Goal: Task Accomplishment & Management: Manage account settings

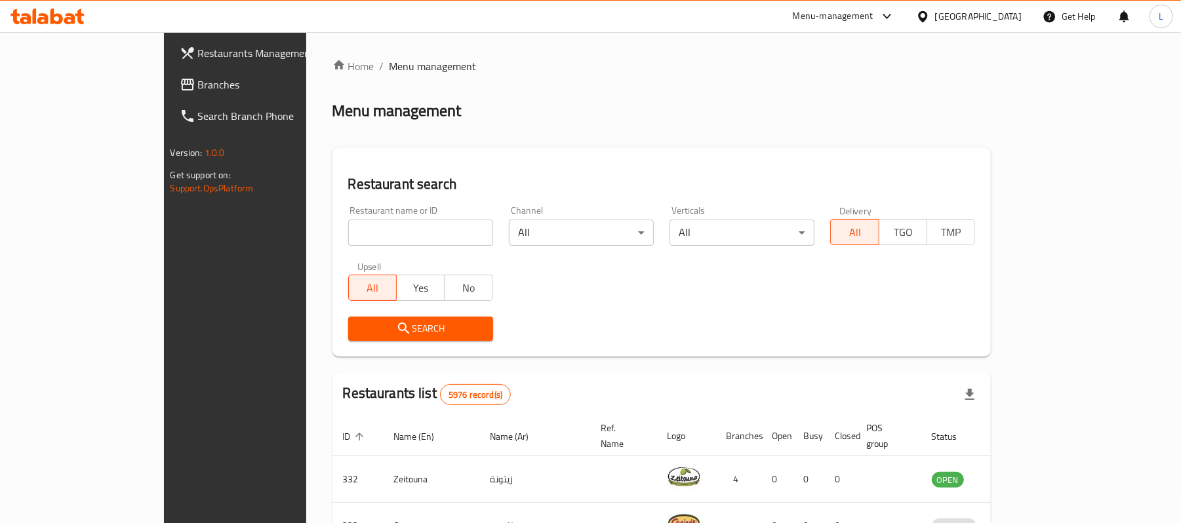
click at [198, 85] on span "Branches" at bounding box center [274, 85] width 153 height 16
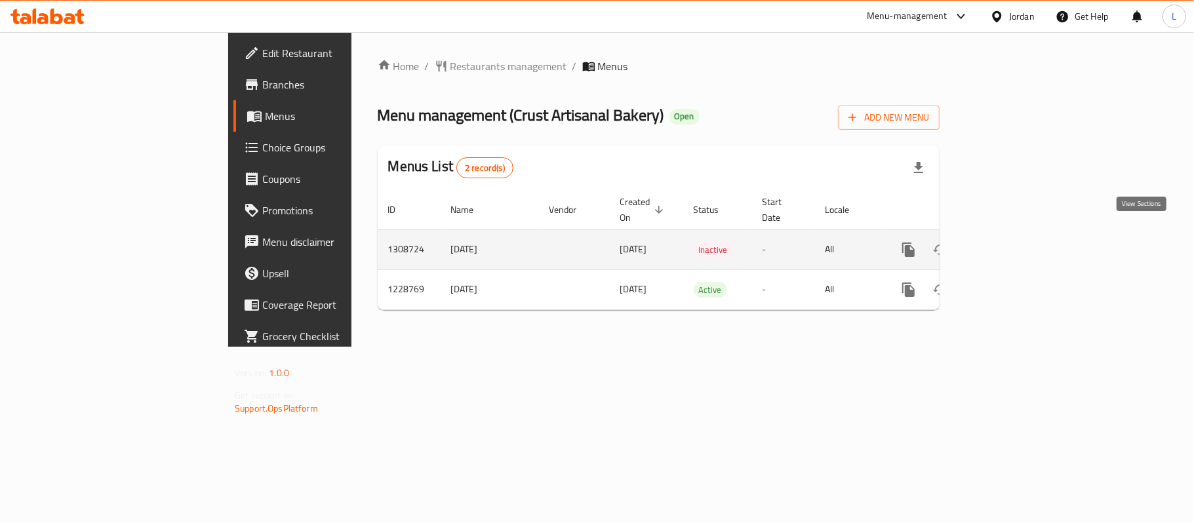
click at [1019, 234] on link "enhanced table" at bounding box center [1003, 249] width 31 height 31
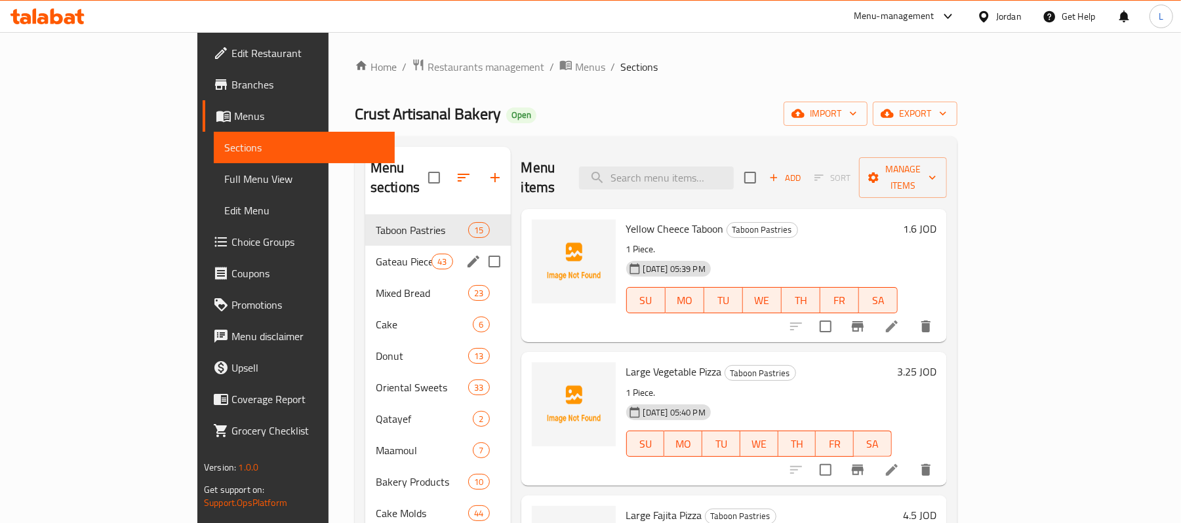
drag, startPoint x: 321, startPoint y: 229, endPoint x: 333, endPoint y: 405, distance: 176.9
click at [365, 246] on div "Gateau Pieces 43" at bounding box center [438, 261] width 146 height 31
click at [365, 340] on div "Donut 13" at bounding box center [438, 355] width 146 height 31
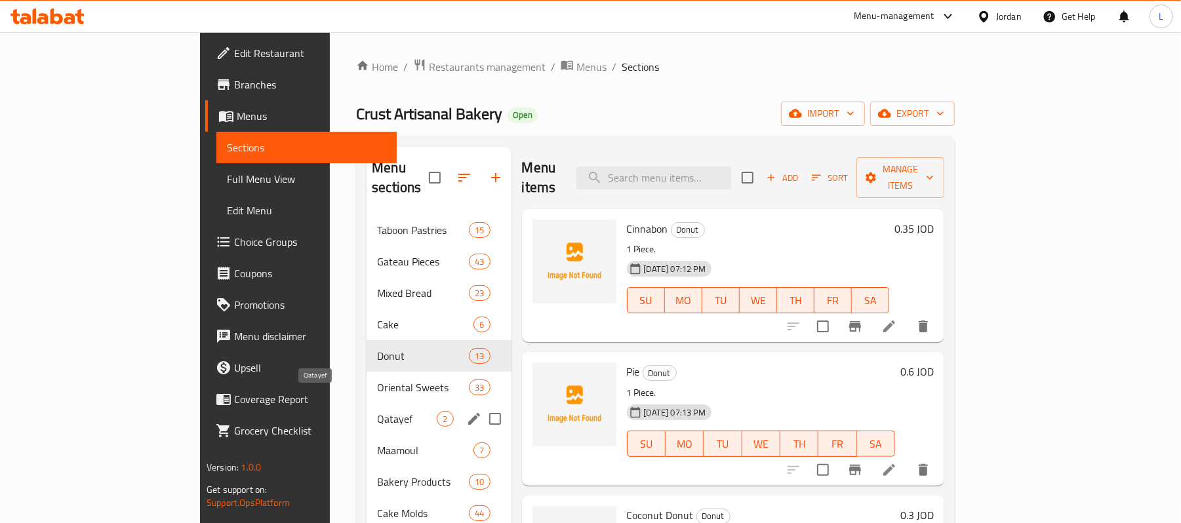
click at [377, 411] on span "Qatayef" at bounding box center [407, 419] width 60 height 16
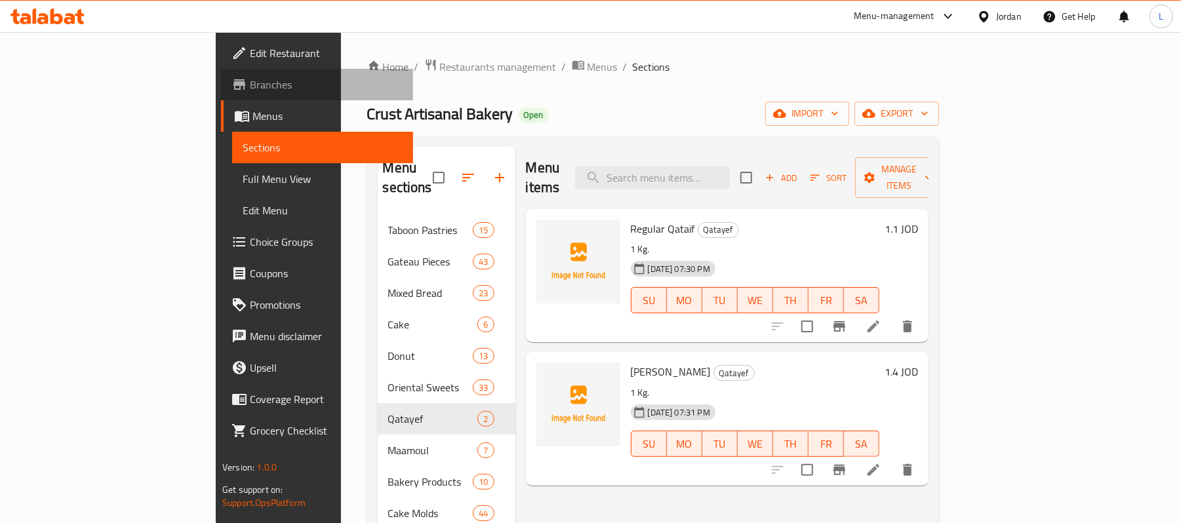
click at [250, 77] on span "Branches" at bounding box center [326, 85] width 153 height 16
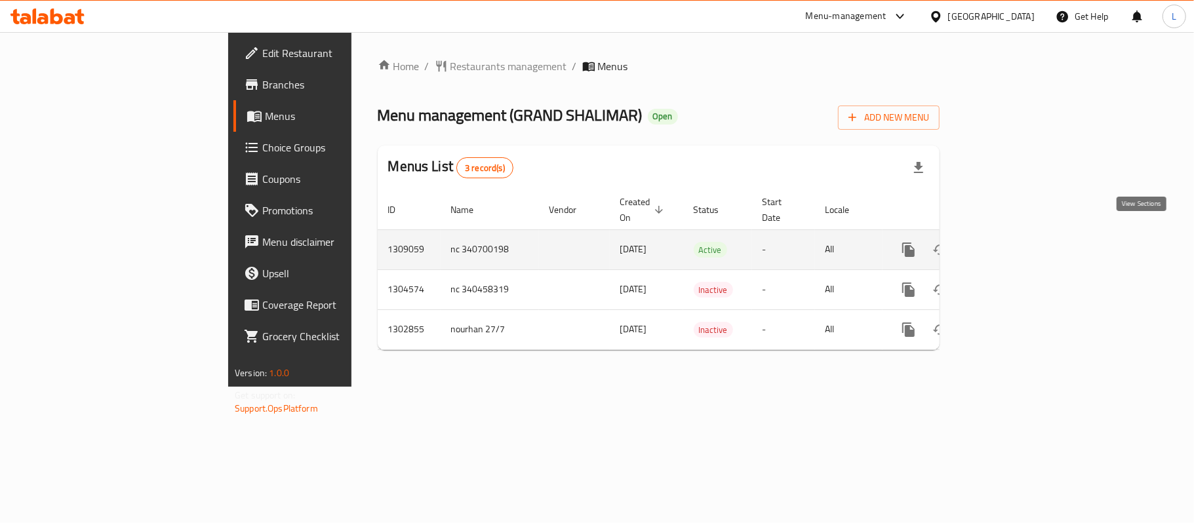
click at [1011, 242] on icon "enhanced table" at bounding box center [1004, 250] width 16 height 16
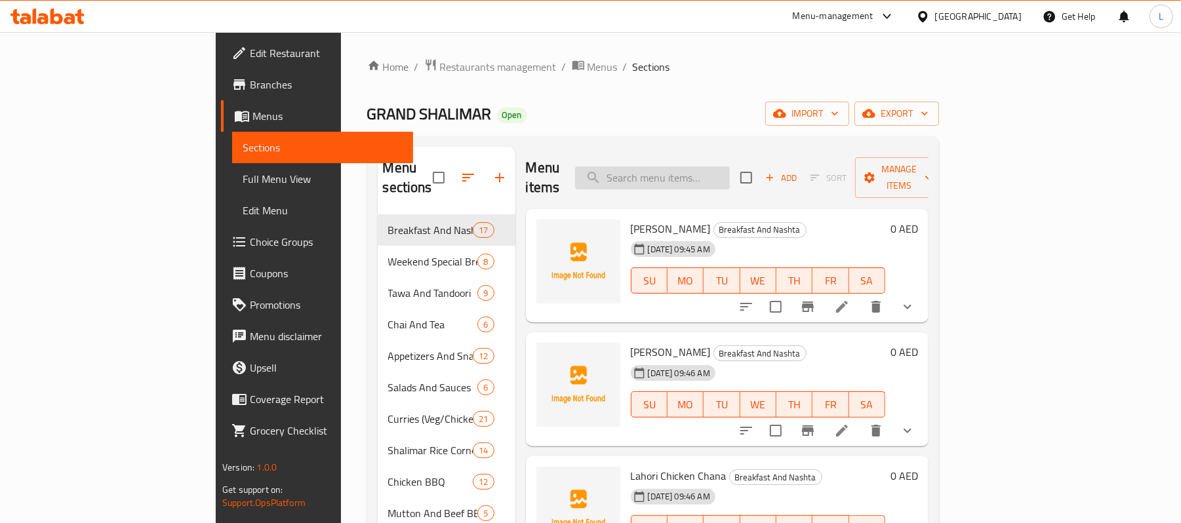
click at [698, 167] on input "search" at bounding box center [652, 178] width 155 height 23
type input "seas"
click at [676, 219] on span "Humor Fry Fish Seasonal" at bounding box center [686, 229] width 111 height 20
copy h6 "Seasonal"
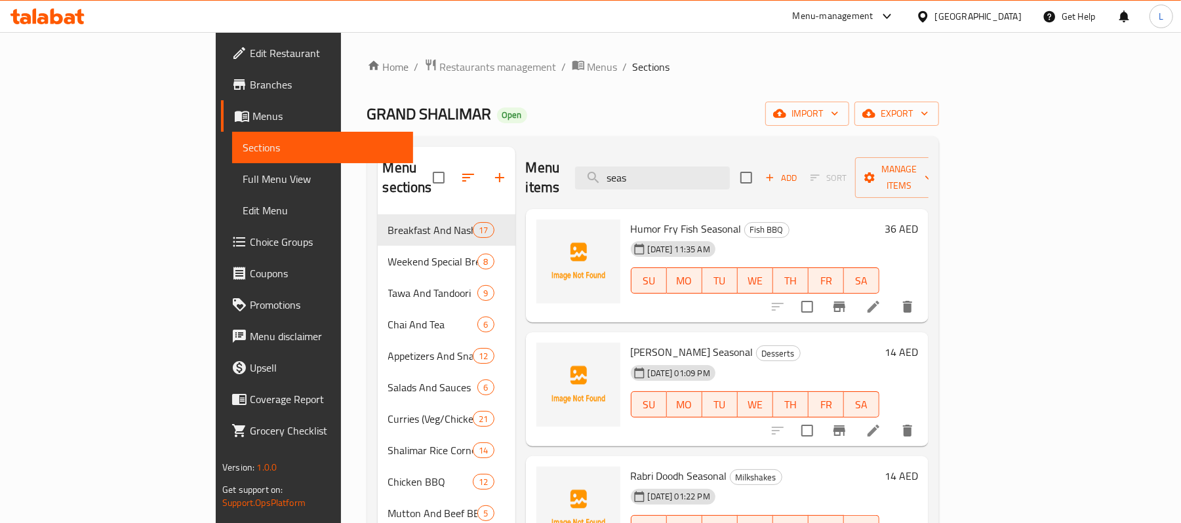
click at [367, 125] on span "GRAND SHALIMAR" at bounding box center [429, 114] width 125 height 30
copy span "GRAND SHALIMAR"
click at [440, 66] on span "Restaurants management" at bounding box center [498, 67] width 117 height 16
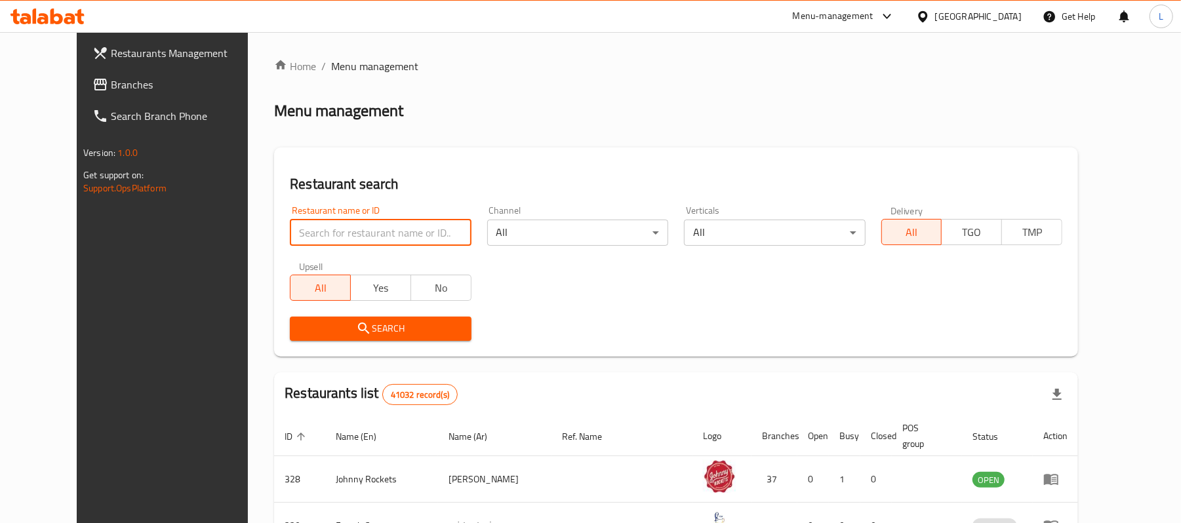
click at [346, 236] on input "search" at bounding box center [380, 233] width 181 height 26
paste input "GRAND SHALIMAR"
type input "GRAND SHALIMAR"
click at [331, 319] on button "Search" at bounding box center [380, 329] width 181 height 24
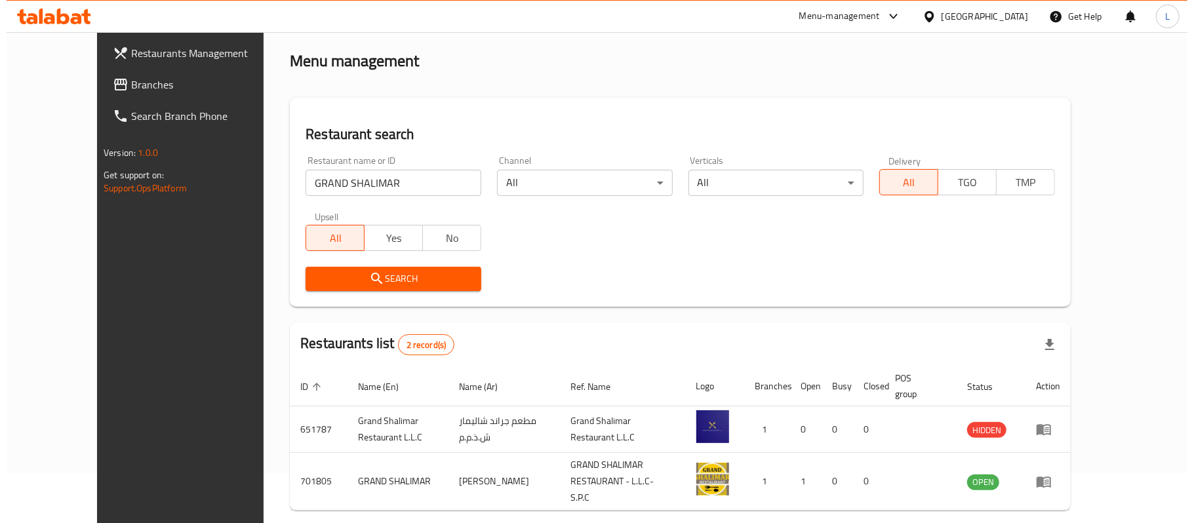
scroll to position [98, 0]
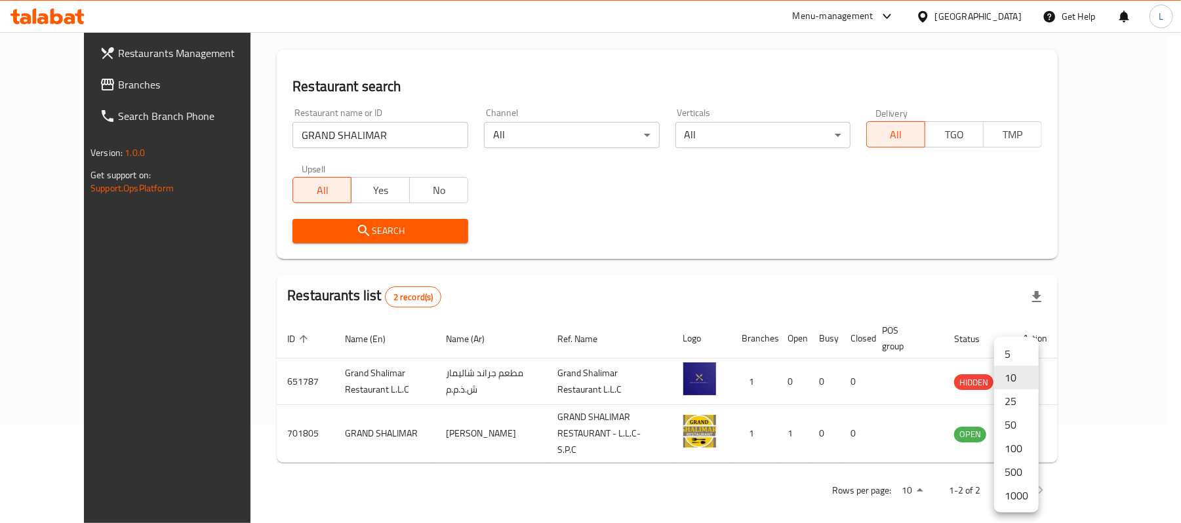
click at [1019, 426] on body "​ Menu-management United Arab Emirates Get Help L Restaurants Management Branch…" at bounding box center [590, 179] width 1181 height 491
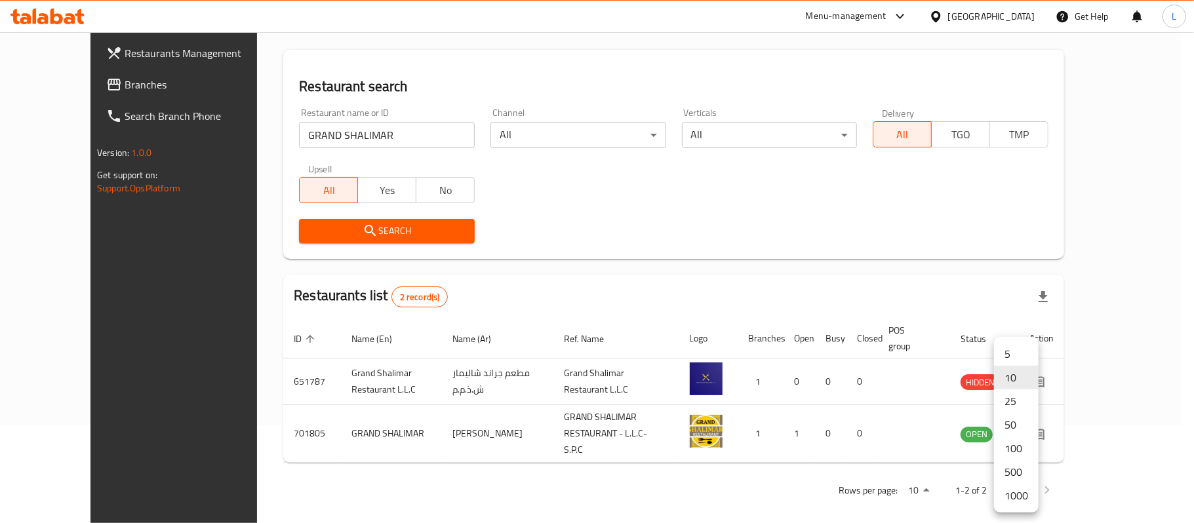
click at [1019, 455] on li "100" at bounding box center [1016, 449] width 45 height 24
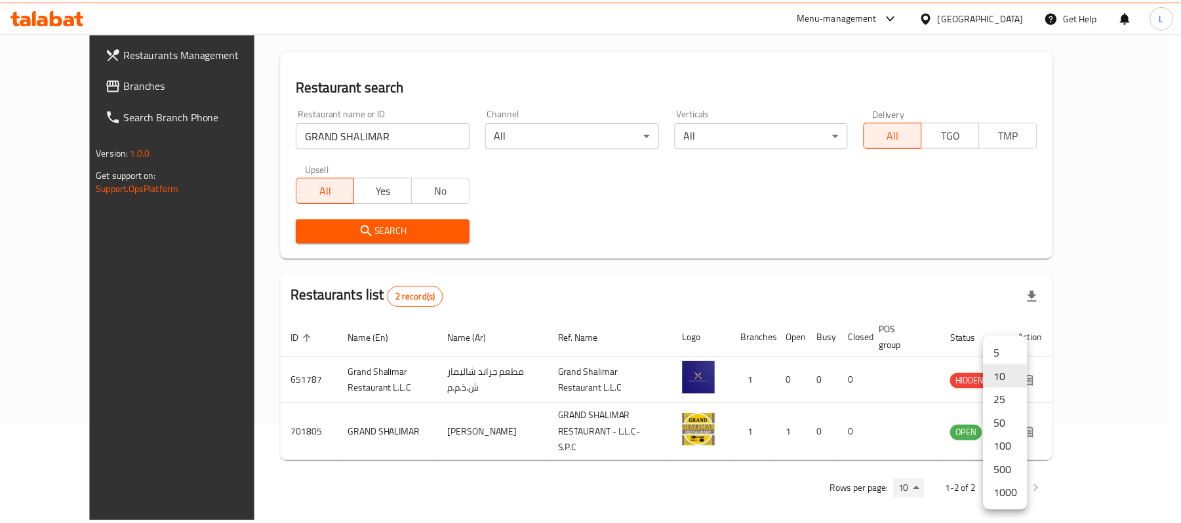
scroll to position [83, 0]
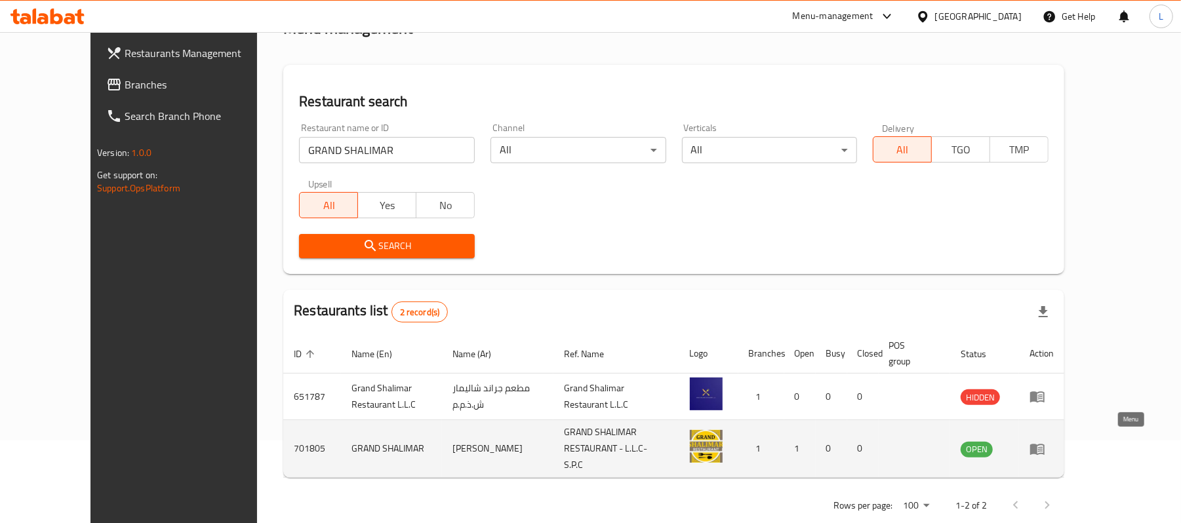
click at [1045, 447] on icon "enhanced table" at bounding box center [1037, 449] width 14 height 11
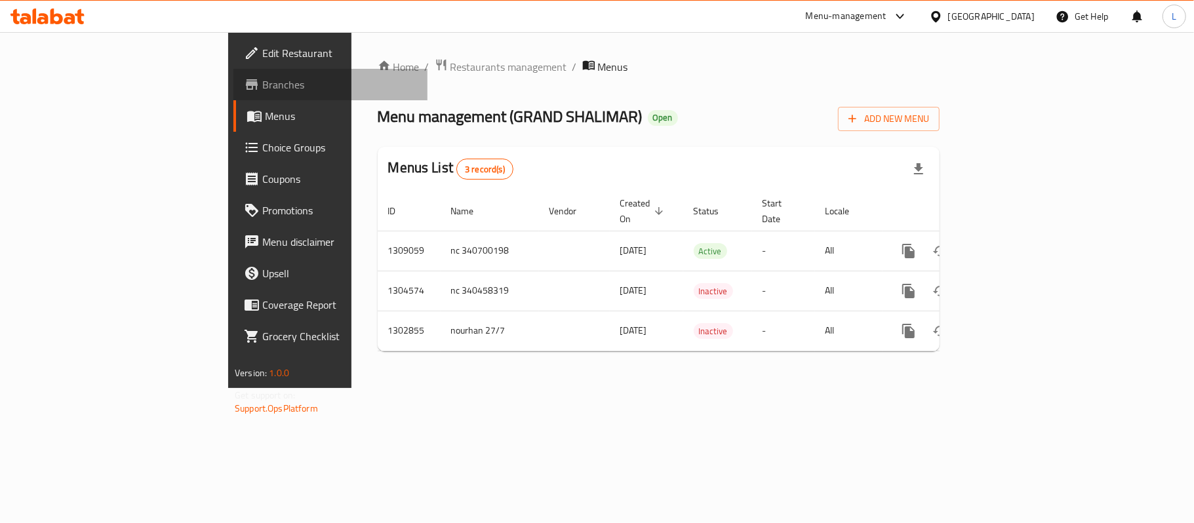
click at [233, 96] on link "Branches" at bounding box center [330, 84] width 194 height 31
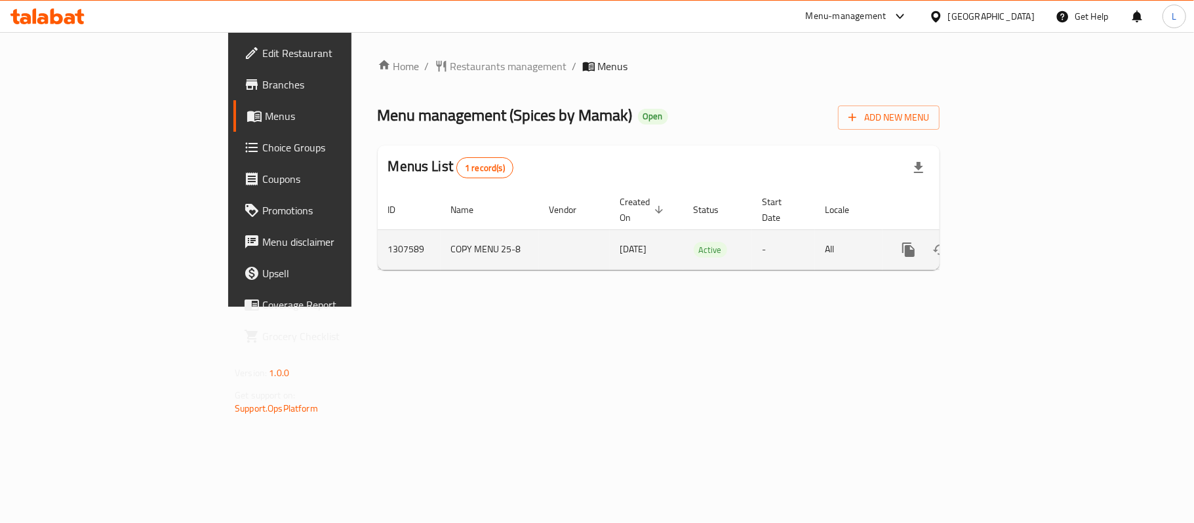
click at [1011, 242] on icon "enhanced table" at bounding box center [1004, 250] width 16 height 16
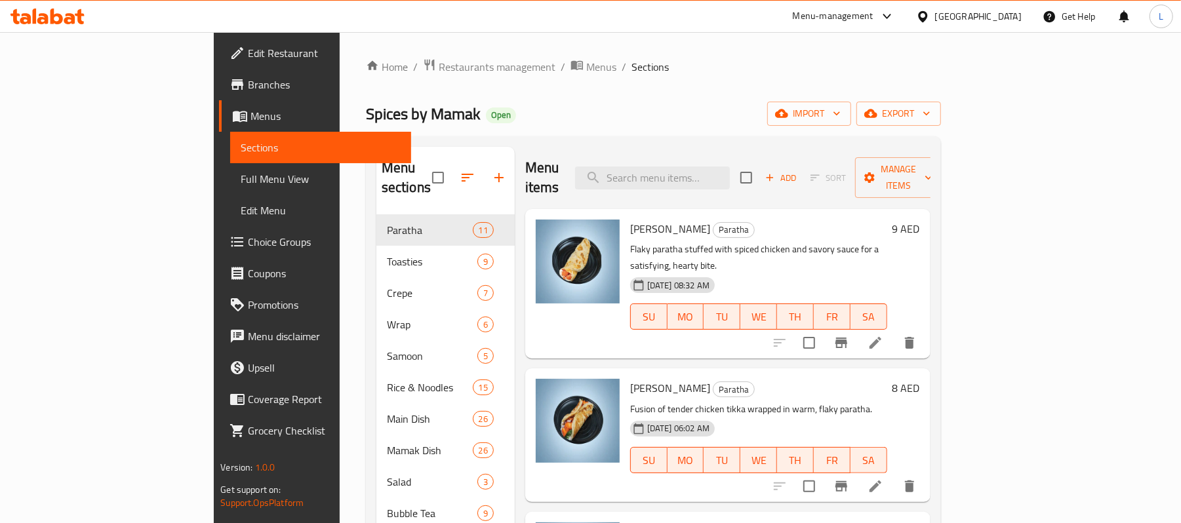
click at [730, 169] on input "search" at bounding box center [652, 178] width 155 height 23
paste input "Steamed Rice"
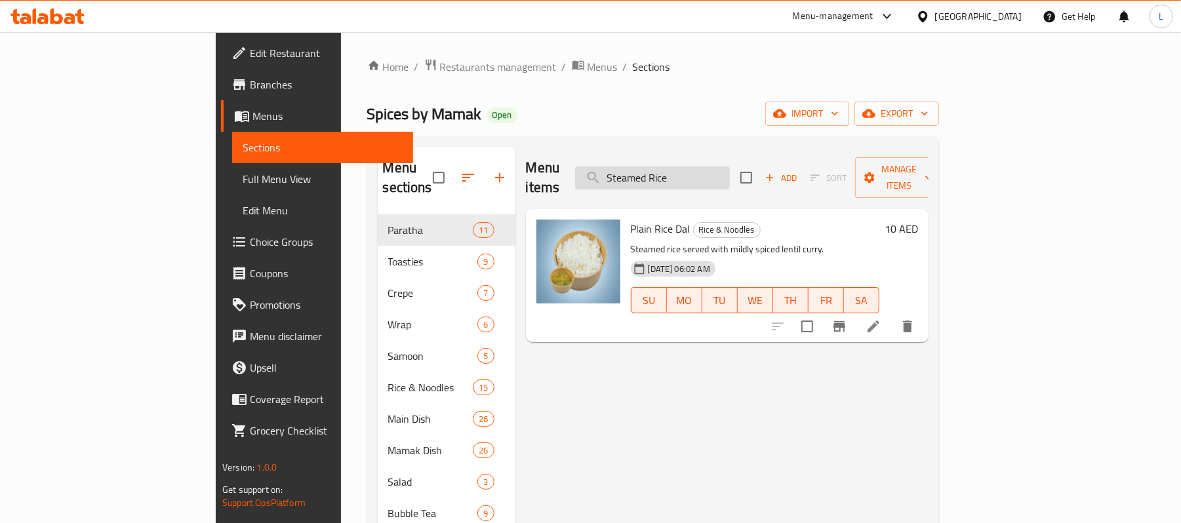
drag, startPoint x: 756, startPoint y: 166, endPoint x: 676, endPoint y: 177, distance: 81.4
click at [676, 177] on input "Steamed Rice" at bounding box center [652, 178] width 155 height 23
paste input "Chicken Noodle"
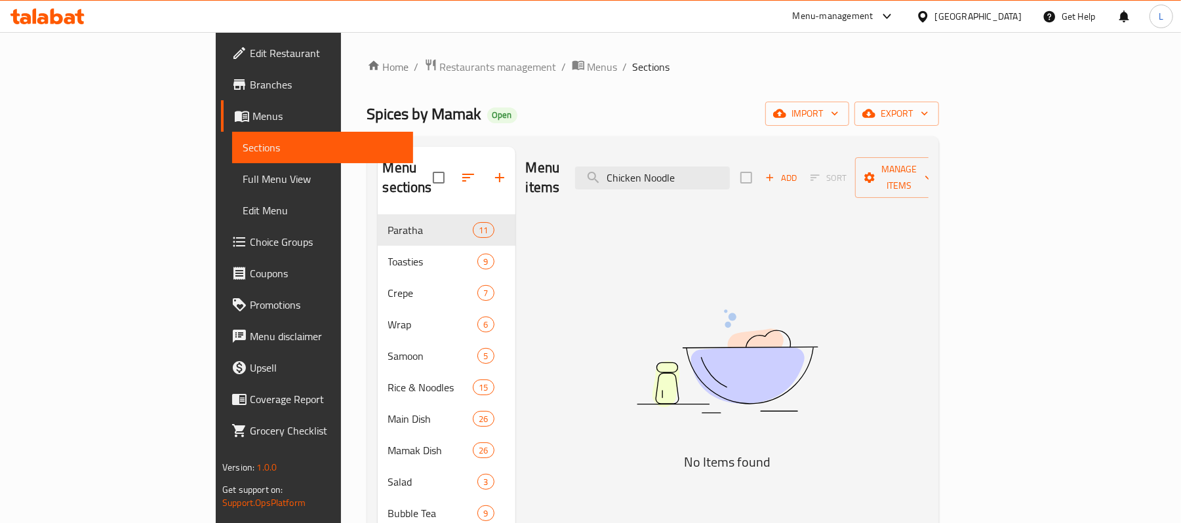
drag, startPoint x: 780, startPoint y: 173, endPoint x: 617, endPoint y: 173, distance: 163.3
click at [617, 173] on div "Menu items Chicken Noodle Add Sort Manage items" at bounding box center [727, 178] width 403 height 62
paste input "Ghee Ric"
drag, startPoint x: 740, startPoint y: 176, endPoint x: 630, endPoint y: 174, distance: 109.5
click at [630, 174] on div "Menu items Ghee Rice Add Sort Manage items" at bounding box center [727, 178] width 403 height 62
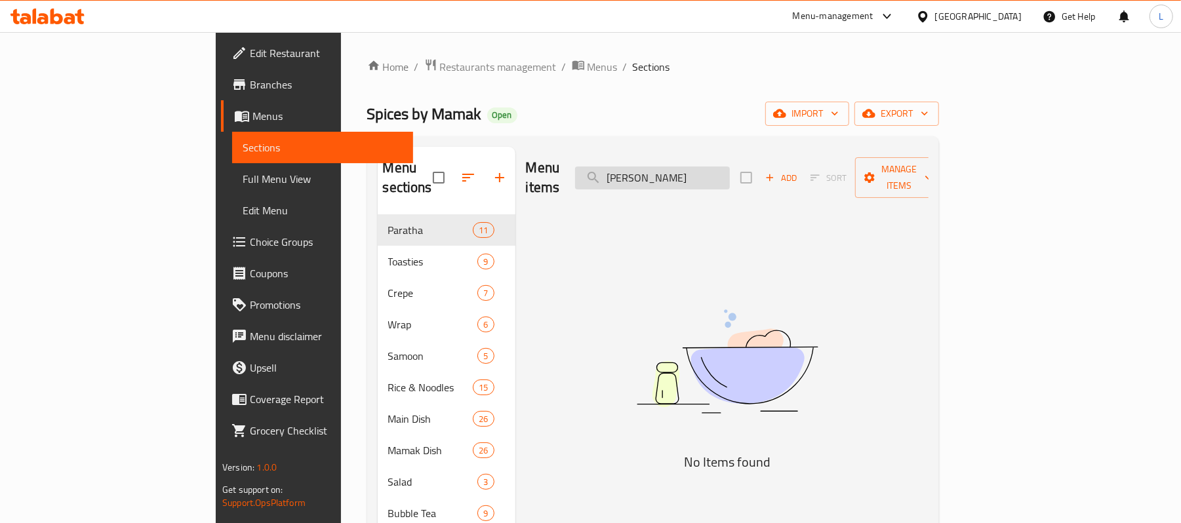
click at [730, 171] on input "Ghee Rice" at bounding box center [652, 178] width 155 height 23
drag, startPoint x: 740, startPoint y: 171, endPoint x: 643, endPoint y: 171, distance: 96.4
click at [643, 171] on div "Menu items Ghee Rice Add Sort Manage items" at bounding box center [727, 178] width 403 height 62
paste input "Turkey Ma Wrap"
click at [526, 173] on div "Menu items Turkey Ma Wrap Add Sort Manage items" at bounding box center [727, 178] width 403 height 62
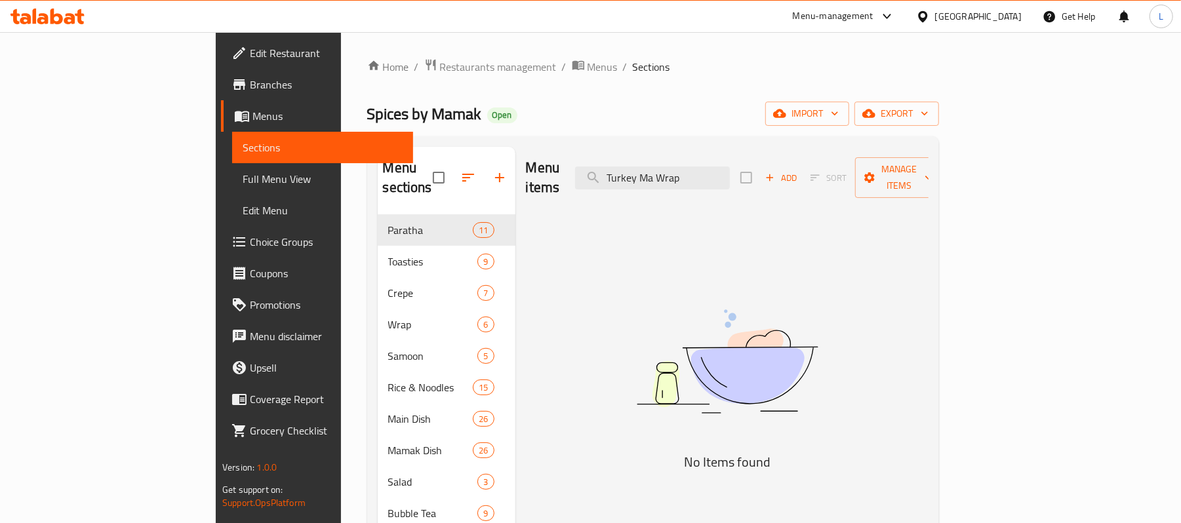
paste input "Hot chicken Ciabata Toasti"
click at [735, 190] on div "Menu items Hot chicken Ciabata Toasti Add Sort Manage items No Items found" at bounding box center [722, 466] width 413 height 639
click at [723, 181] on div "Menu items Hot chicken Ciabata Toasti Add Sort Manage items" at bounding box center [727, 178] width 403 height 62
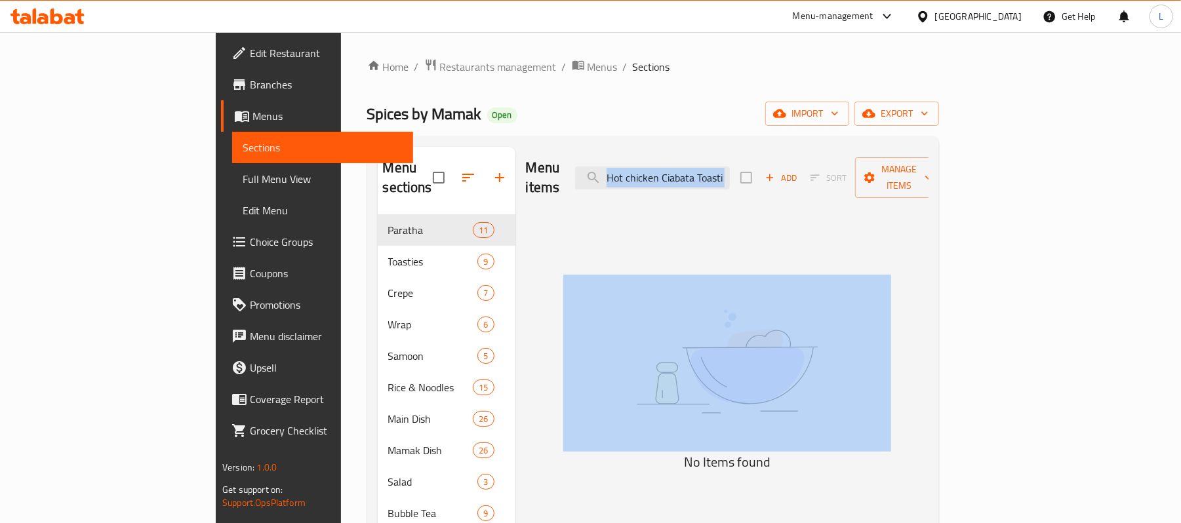
click at [723, 181] on div "Menu items Hot chicken Ciabata Toasti Add Sort Manage items" at bounding box center [727, 178] width 403 height 62
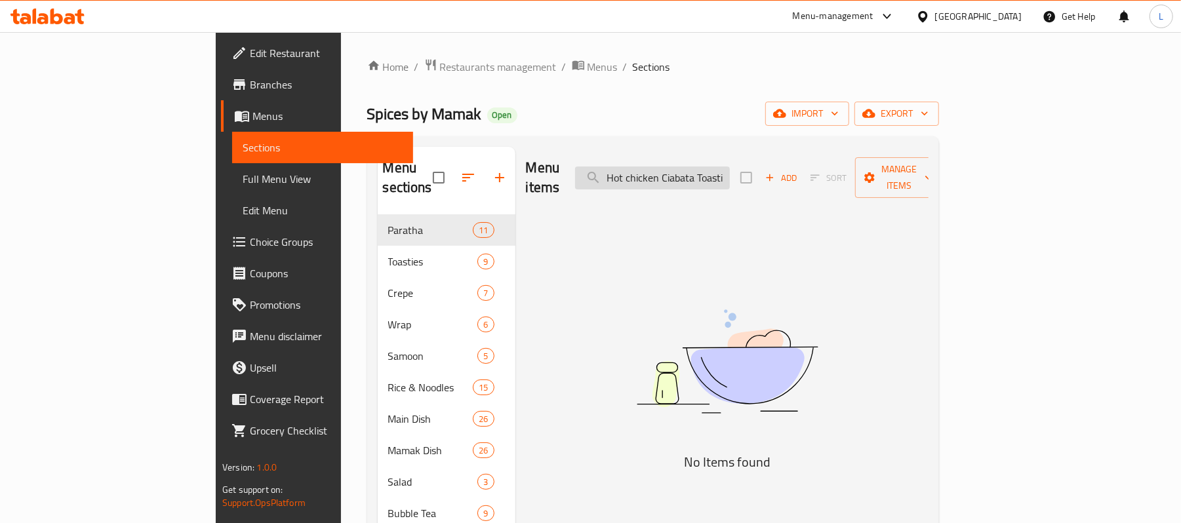
click at [693, 169] on input "Hot chicken Ciabata Toasti" at bounding box center [652, 178] width 155 height 23
paste input "Triple Decker Toast"
drag, startPoint x: 779, startPoint y: 172, endPoint x: 521, endPoint y: 171, distance: 258.4
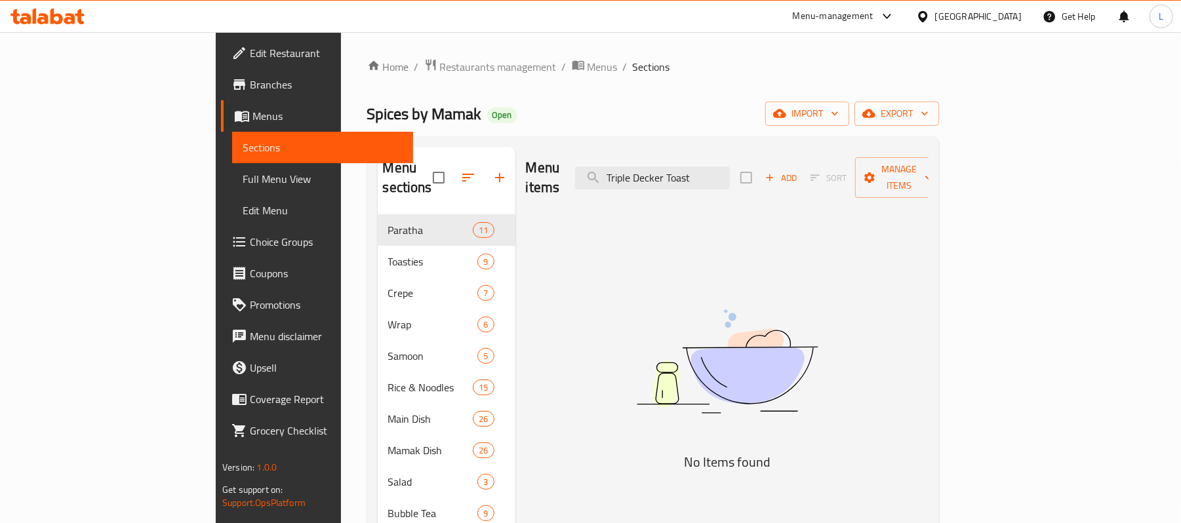
click at [526, 171] on div "Menu items Triple Decker Toast Add Sort Manage items" at bounding box center [727, 178] width 403 height 62
paste input "Big Club Toasti"
drag, startPoint x: 763, startPoint y: 155, endPoint x: 758, endPoint y: 160, distance: 7.0
click at [758, 160] on div "Menu items Big Club Toasti Add Sort Manage items" at bounding box center [727, 178] width 403 height 62
drag, startPoint x: 763, startPoint y: 163, endPoint x: 670, endPoint y: 163, distance: 93.8
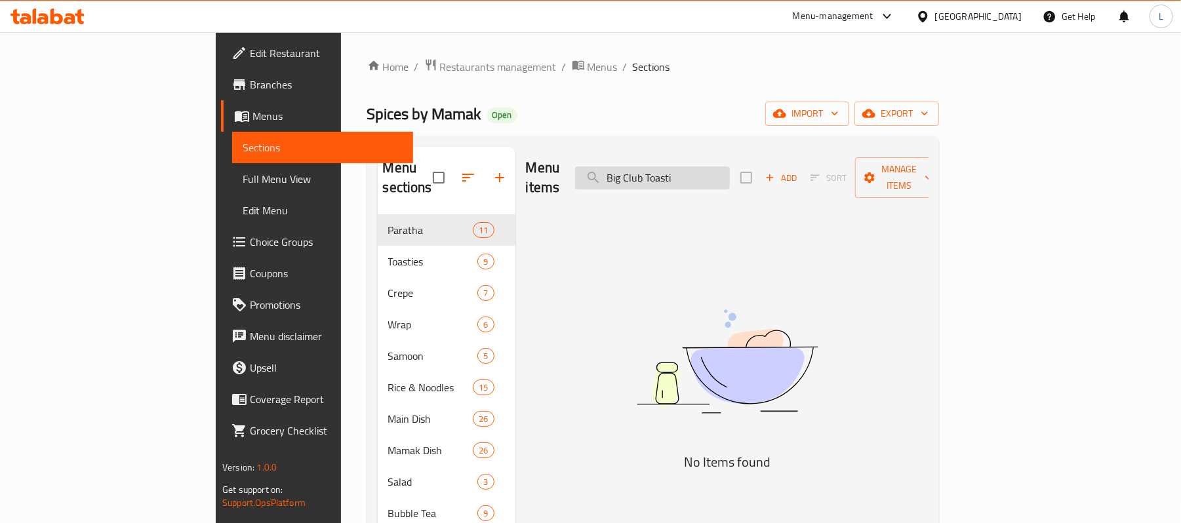
click at [670, 167] on input "Big Club Toasti" at bounding box center [652, 178] width 155 height 23
paste input "Eat Shambo Toastie"
click at [730, 168] on input "Big Eat Shambo Toastie" at bounding box center [652, 178] width 155 height 23
click at [730, 169] on input "Big Eat Shambo Toastie" at bounding box center [652, 178] width 155 height 23
click at [730, 171] on input "Big Eat Shambo Toastie" at bounding box center [652, 178] width 155 height 23
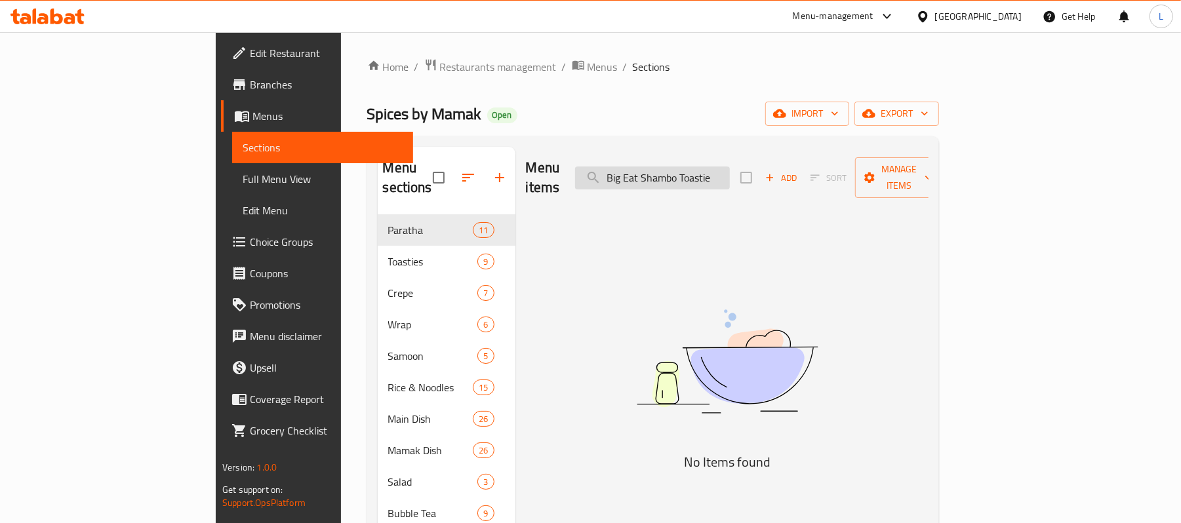
paste input "Murtabak Chicken"
click at [730, 171] on input "Big Eat Shambo Murtabak Chicken" at bounding box center [652, 178] width 155 height 23
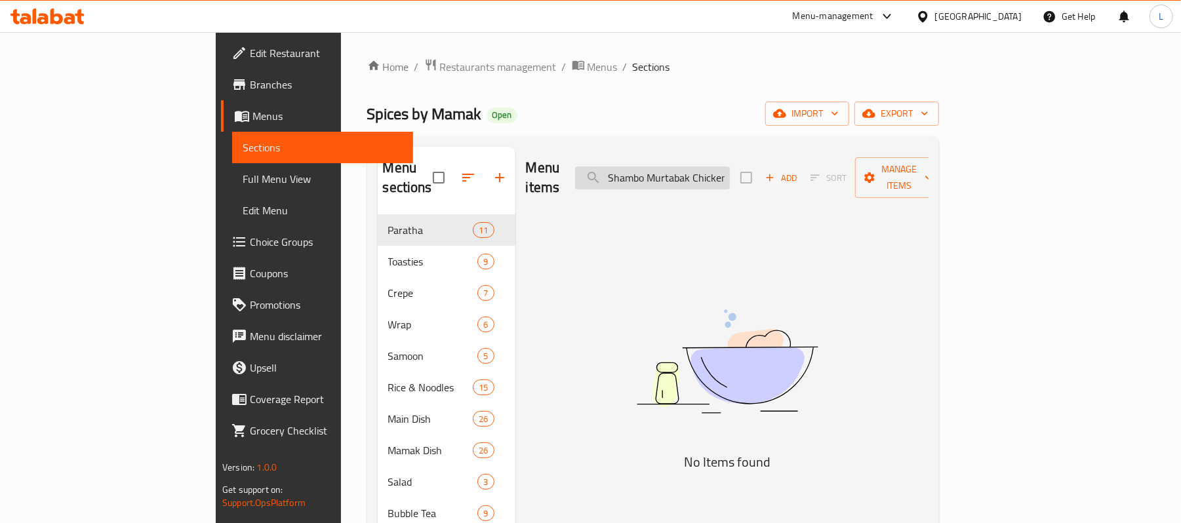
paste input "search"
drag, startPoint x: 778, startPoint y: 168, endPoint x: 491, endPoint y: 144, distance: 288.2
click at [491, 144] on div "Menu sections Paratha 11 Toasties 9 Crepe 7 Wrap 6 Samoon 5 Rice & Noodles 15 M…" at bounding box center [653, 466] width 572 height 660
paste input "Beef"
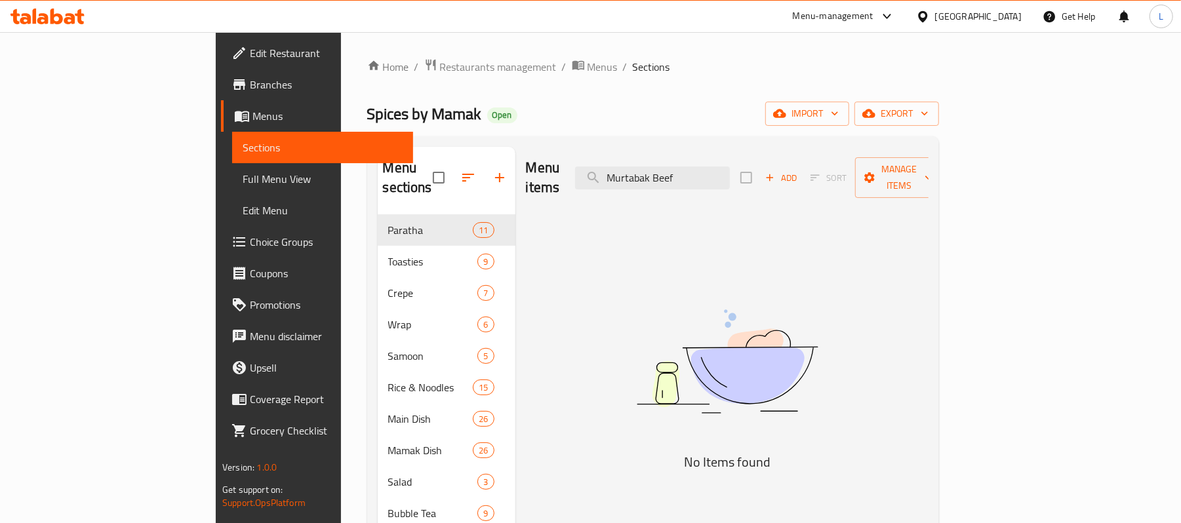
drag, startPoint x: 763, startPoint y: 161, endPoint x: 588, endPoint y: 161, distance: 175.1
click at [588, 161] on div "Menu items Murtabak Beef Add Sort Manage items" at bounding box center [727, 178] width 403 height 62
paste input "aratha Dall"
drag, startPoint x: 758, startPoint y: 160, endPoint x: 652, endPoint y: 161, distance: 106.3
click at [652, 161] on div "Menu items aratha Dall Add Sort Manage items" at bounding box center [727, 178] width 403 height 62
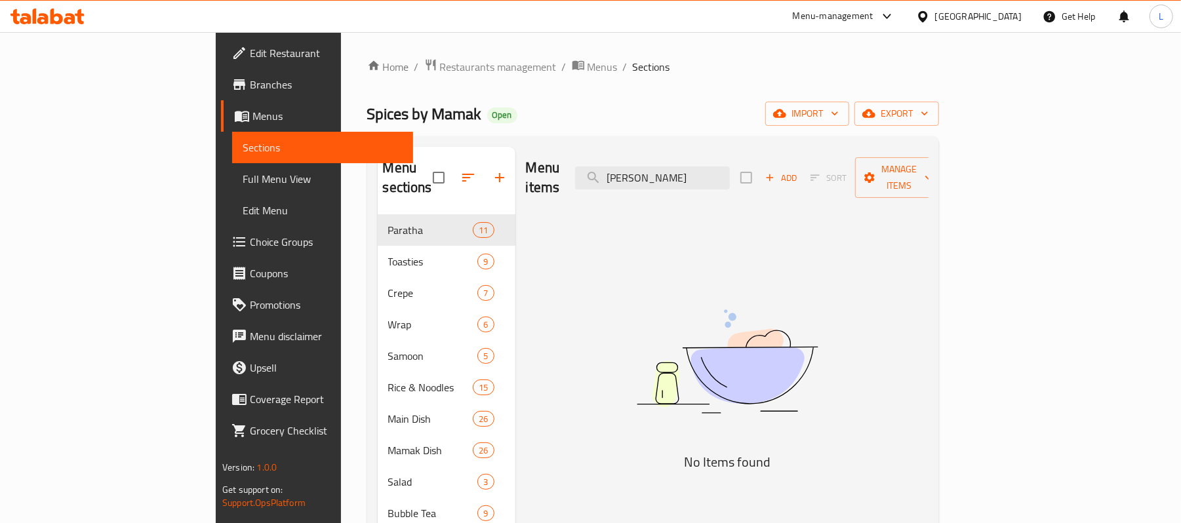
paste input "Kaya Paratha"
drag, startPoint x: 748, startPoint y: 165, endPoint x: 588, endPoint y: 174, distance: 160.9
click at [588, 174] on div "Menu items Kaya Paratha Add Sort Manage items" at bounding box center [727, 178] width 403 height 62
paste input "Honey"
drag, startPoint x: 775, startPoint y: 168, endPoint x: 456, endPoint y: 168, distance: 318.7
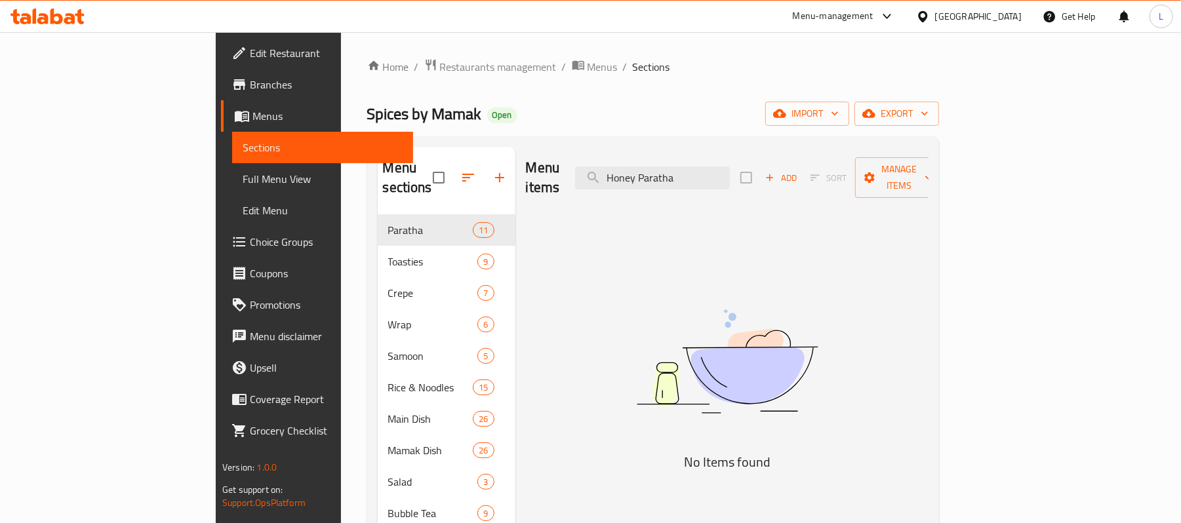
click at [456, 168] on div "Menu sections Paratha 11 Toasties 9 Crepe 7 Wrap 6 Samoon 5 Rice & Noodles 15 M…" at bounding box center [653, 466] width 551 height 639
paste input "Mojito"
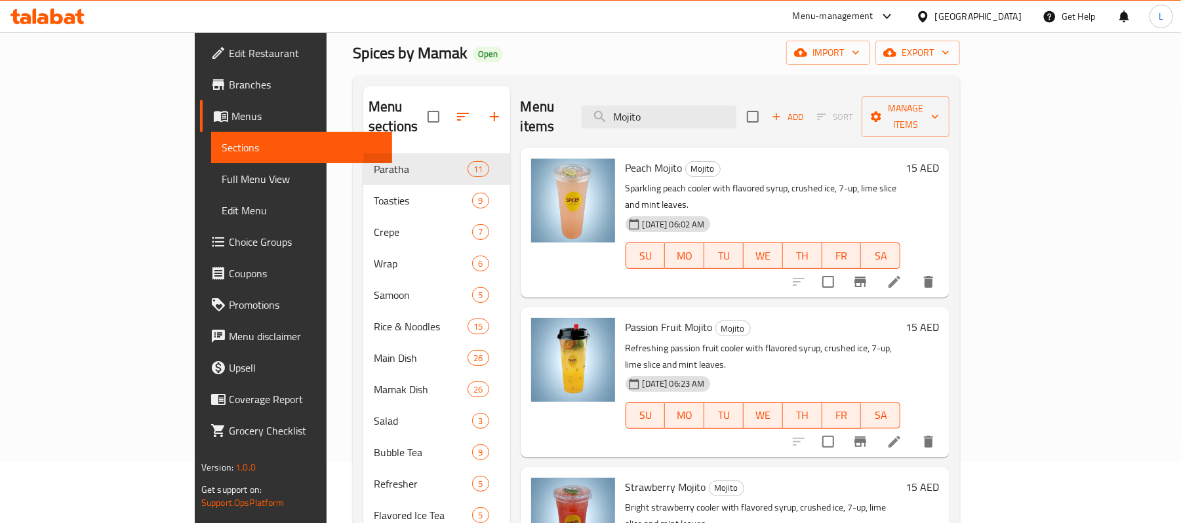
scroll to position [18, 0]
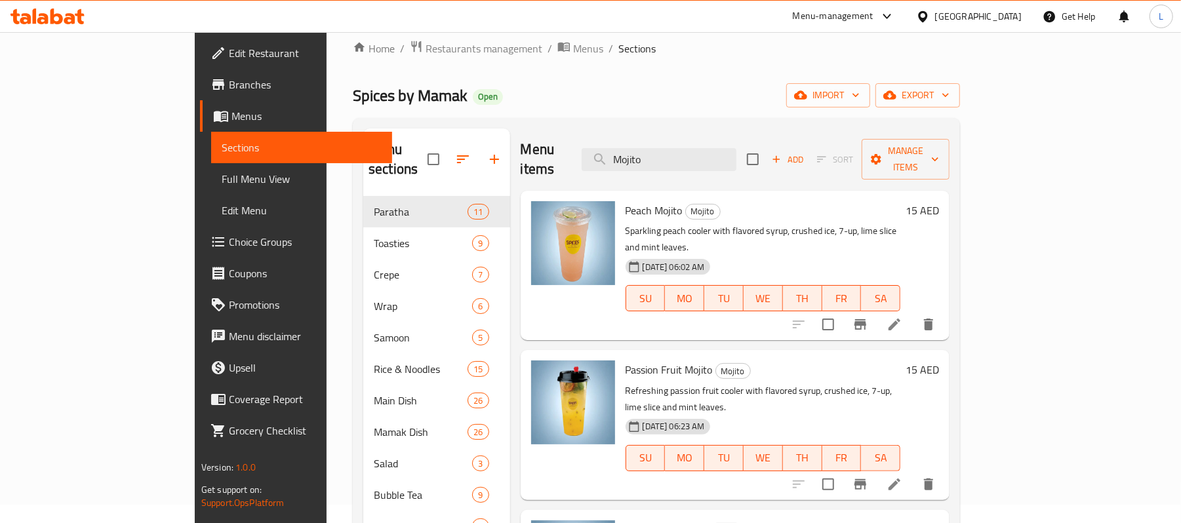
drag, startPoint x: 727, startPoint y: 150, endPoint x: 643, endPoint y: 164, distance: 85.2
click at [643, 164] on div "Menu items Mojito Add Sort Manage items" at bounding box center [736, 160] width 430 height 62
paste input "ocean"
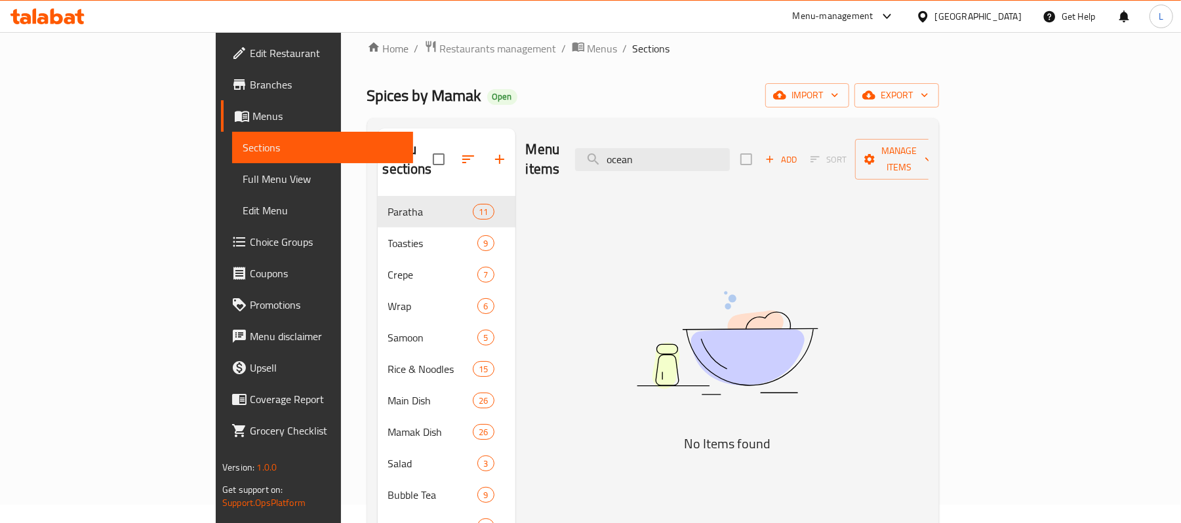
drag, startPoint x: 746, startPoint y: 157, endPoint x: 578, endPoint y: 136, distance: 169.2
click at [578, 136] on div "Menu items ocean Add Sort Manage items" at bounding box center [727, 160] width 403 height 62
paste input "Bubble Tea"
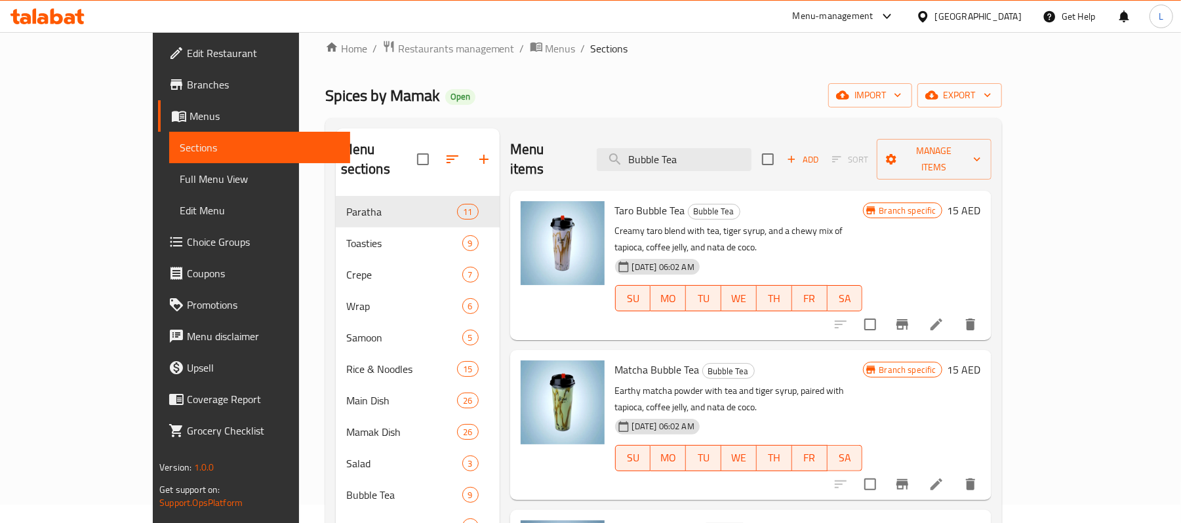
type input "Bubble Tea"
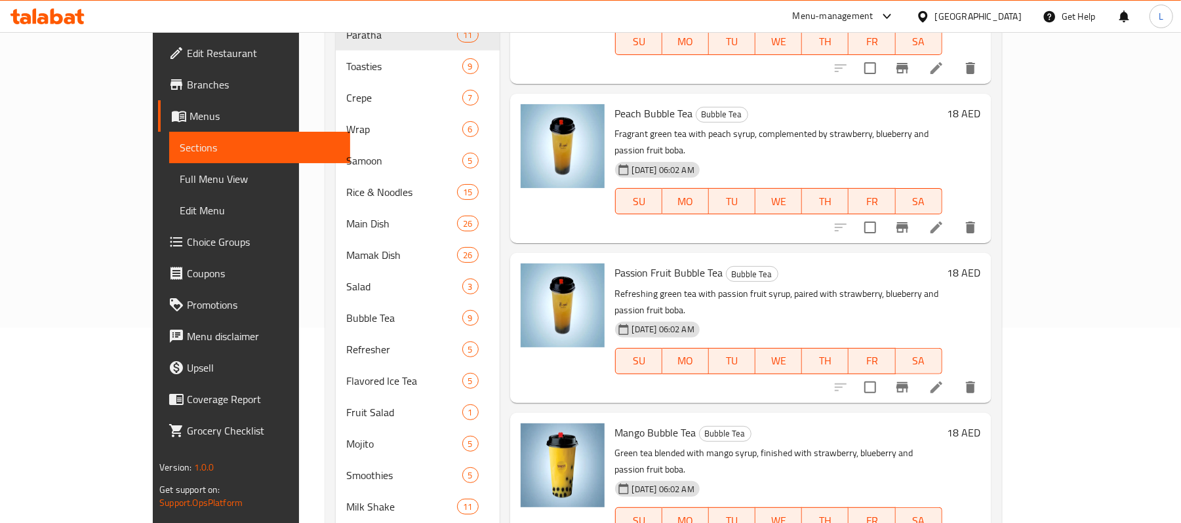
scroll to position [281, 0]
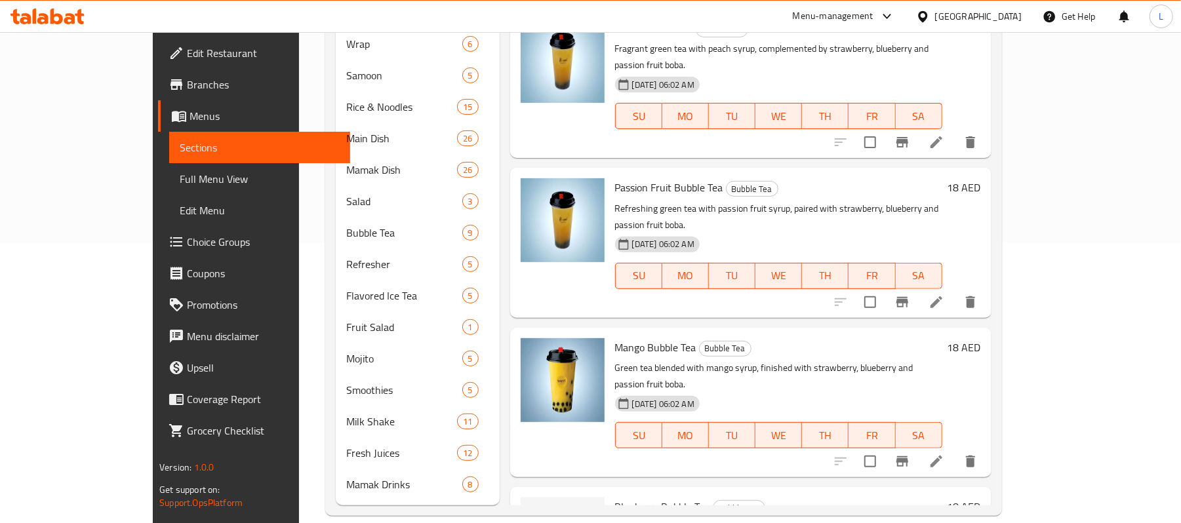
drag, startPoint x: 58, startPoint y: 174, endPoint x: 150, endPoint y: 7, distance: 190.5
click at [180, 174] on span "Full Menu View" at bounding box center [260, 179] width 160 height 16
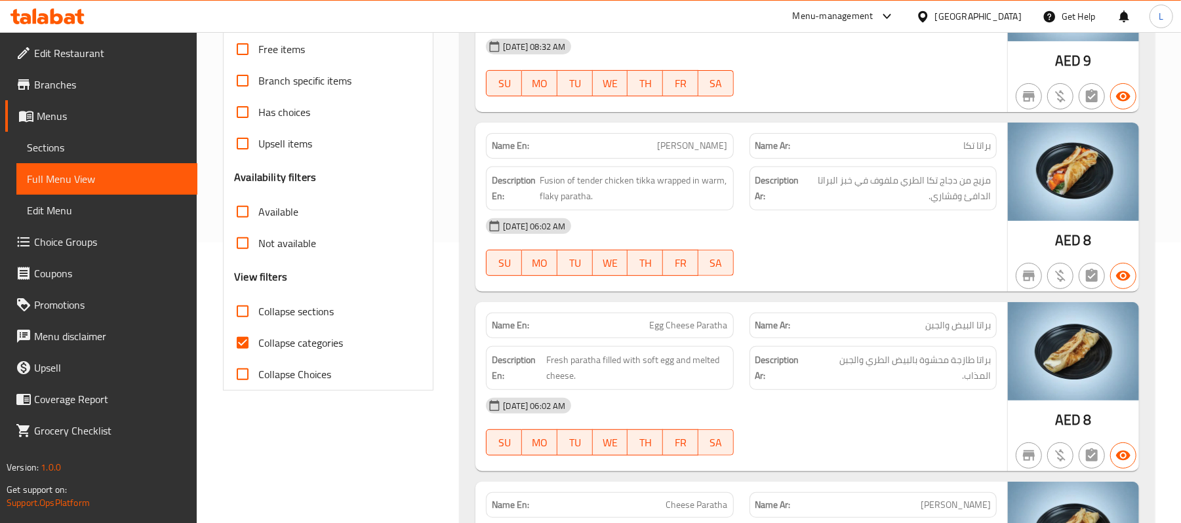
click at [113, 148] on span "Sections" at bounding box center [107, 148] width 160 height 16
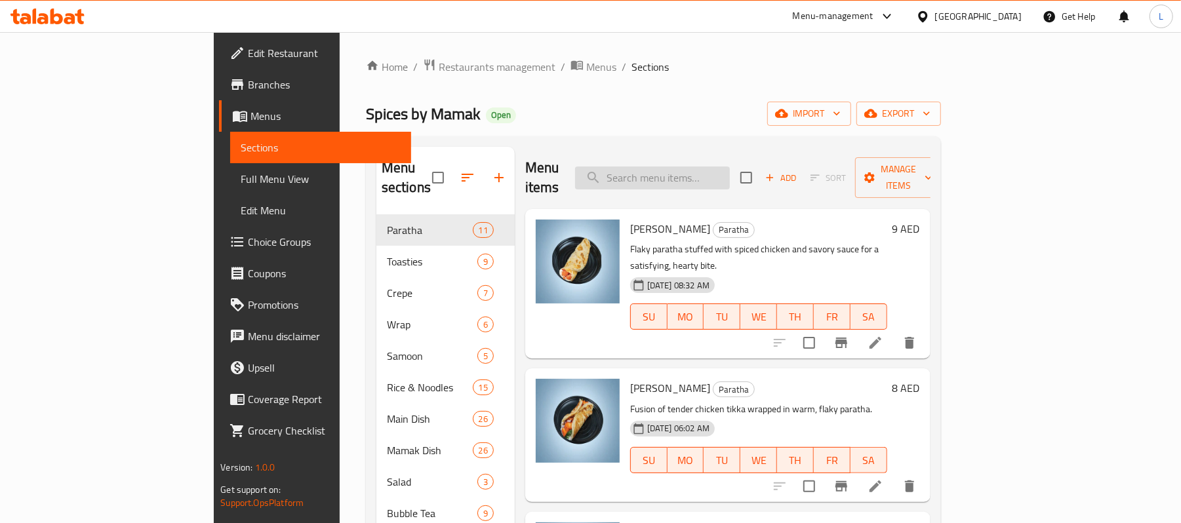
click at [688, 180] on input "search" at bounding box center [652, 178] width 155 height 23
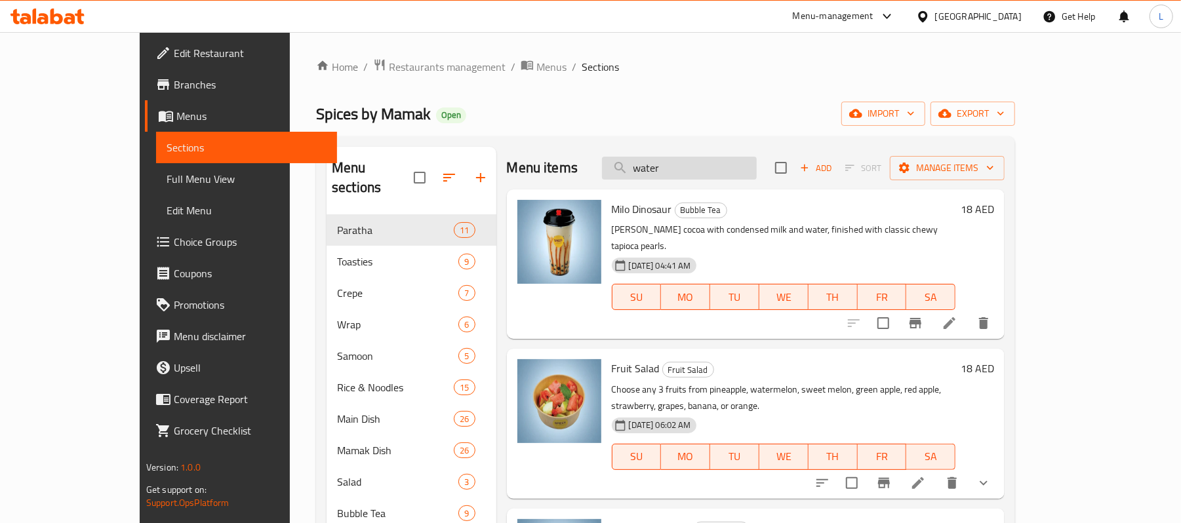
type input "waterm"
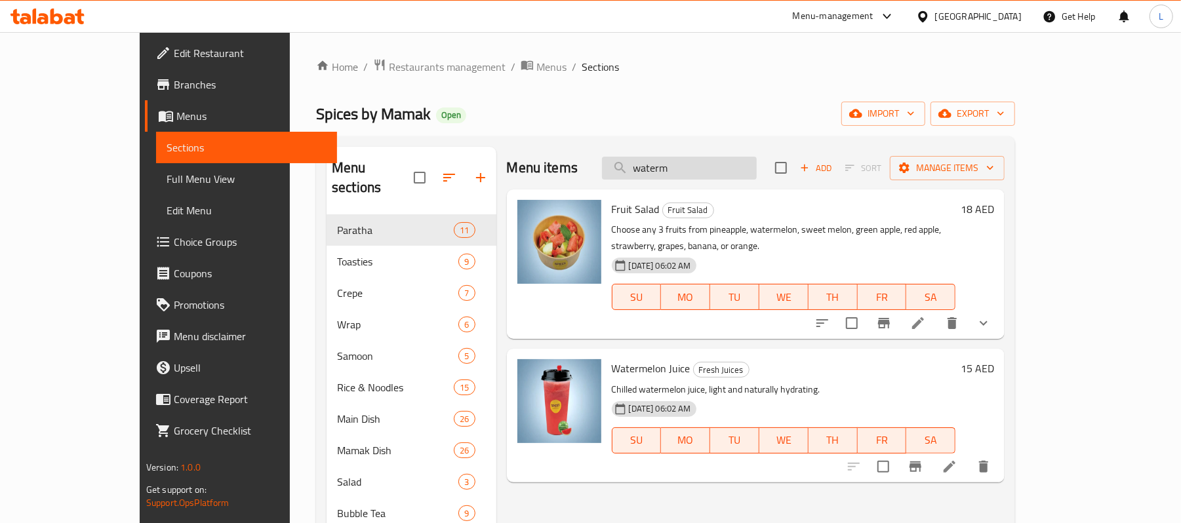
click at [720, 180] on input "waterm" at bounding box center [679, 168] width 155 height 23
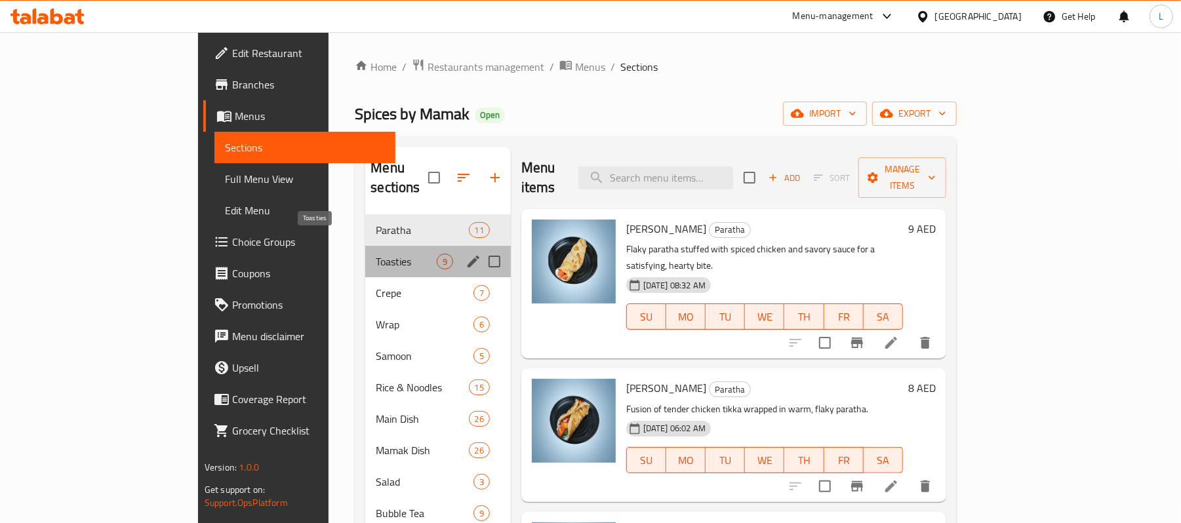
click at [376, 254] on span "Toasties" at bounding box center [406, 262] width 60 height 16
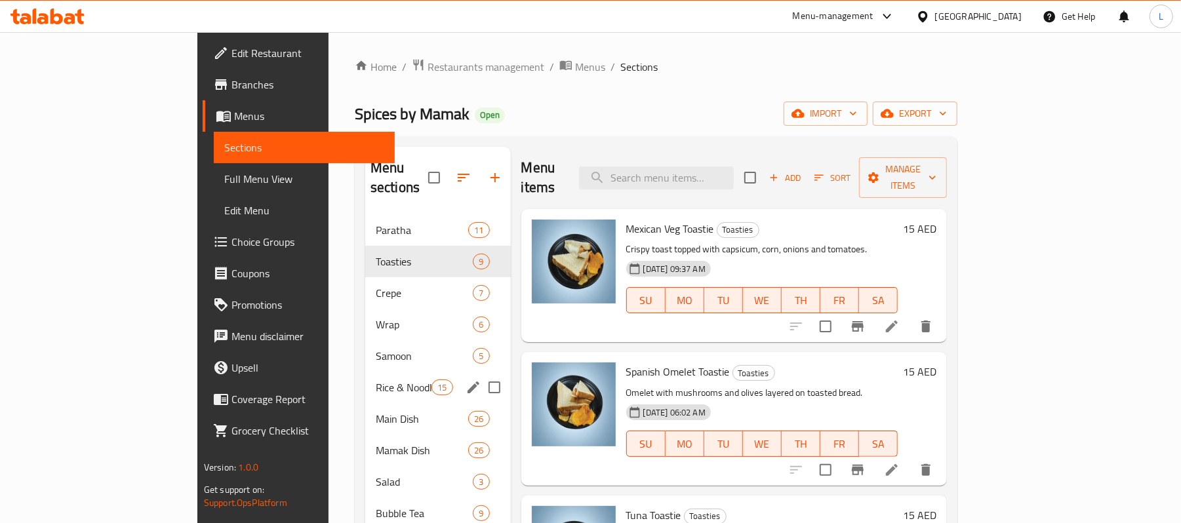
click at [365, 372] on div "Rice & Noodles 15" at bounding box center [438, 387] width 146 height 31
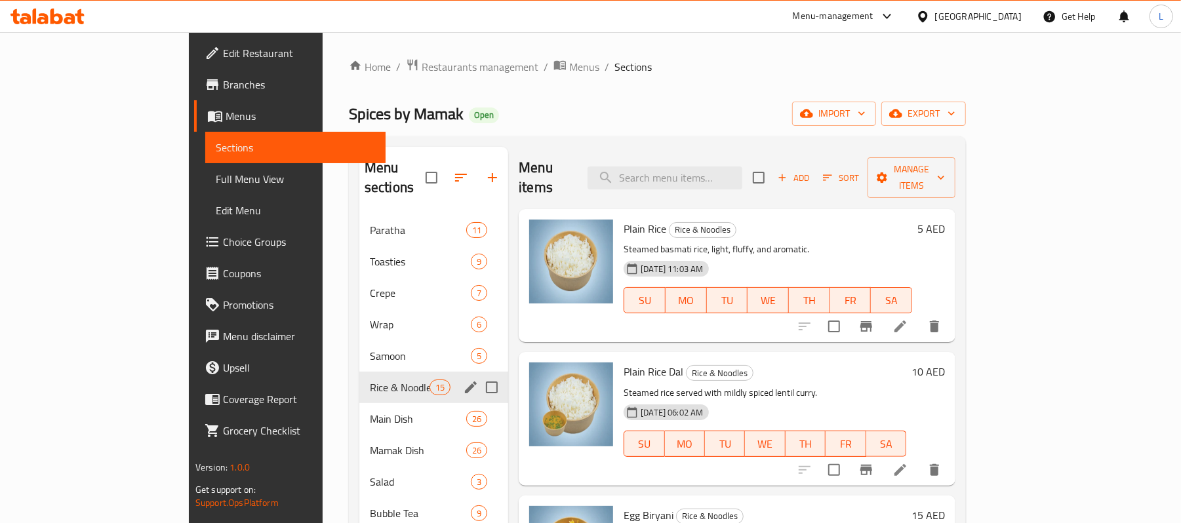
scroll to position [281, 0]
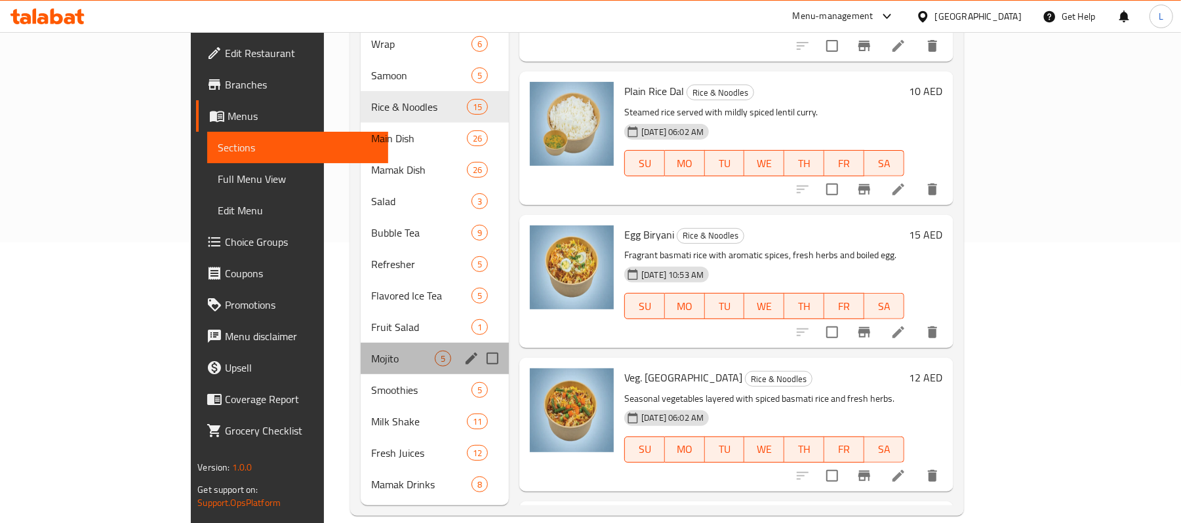
click at [361, 352] on div "Mojito 5" at bounding box center [435, 358] width 148 height 31
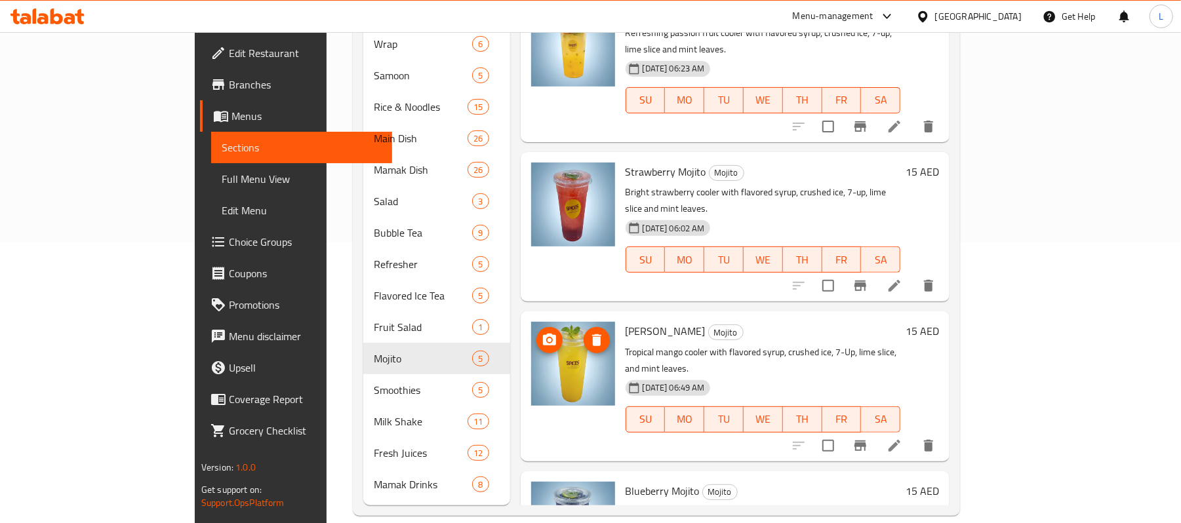
scroll to position [129, 0]
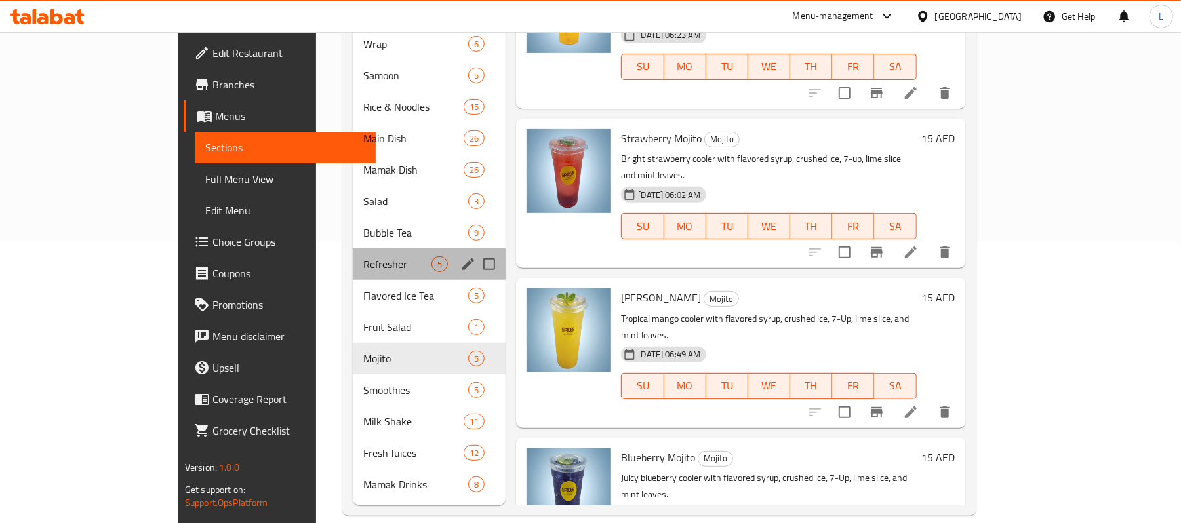
click at [367, 254] on div "Refresher 5" at bounding box center [429, 264] width 153 height 31
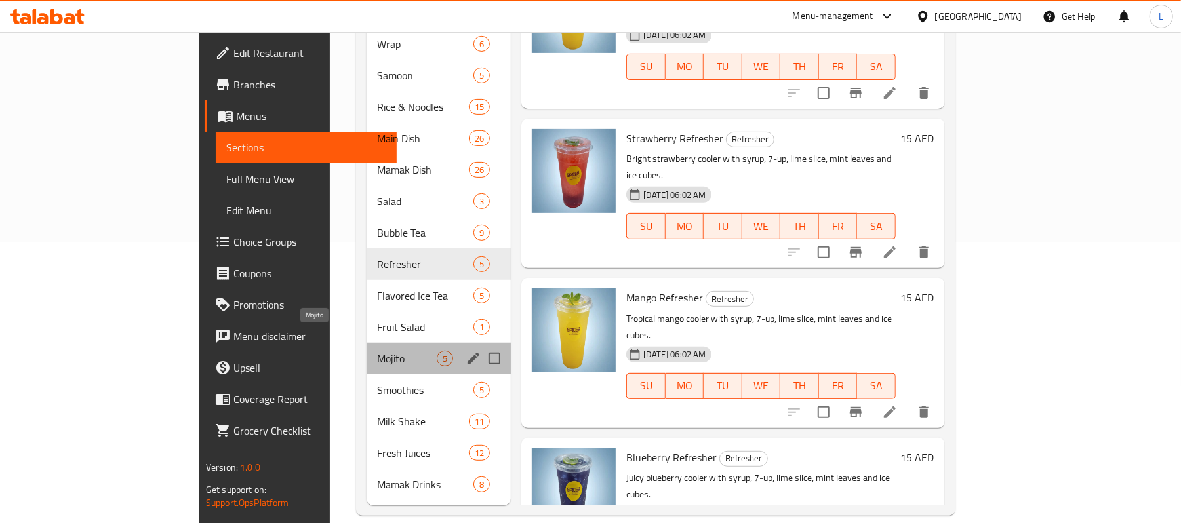
click at [377, 351] on span "Mojito" at bounding box center [407, 359] width 60 height 16
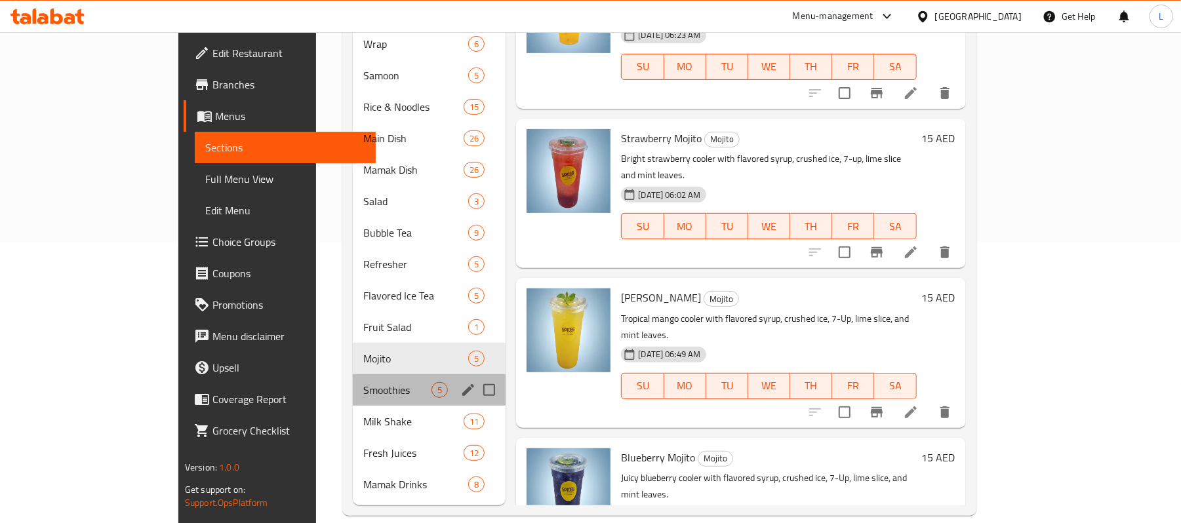
click at [361, 381] on div "Smoothies 5" at bounding box center [429, 389] width 153 height 31
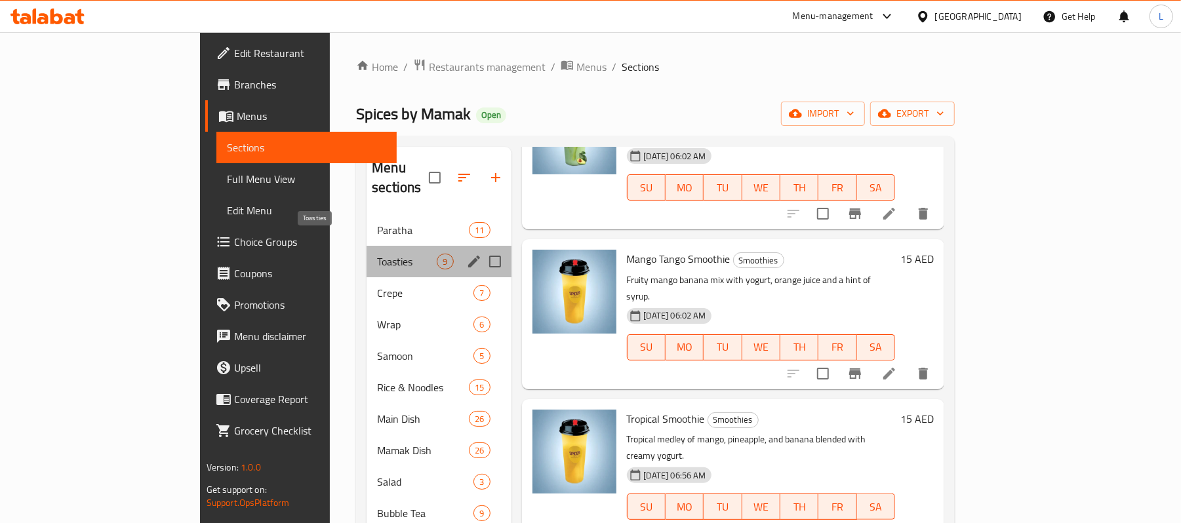
click at [377, 254] on span "Toasties" at bounding box center [407, 262] width 60 height 16
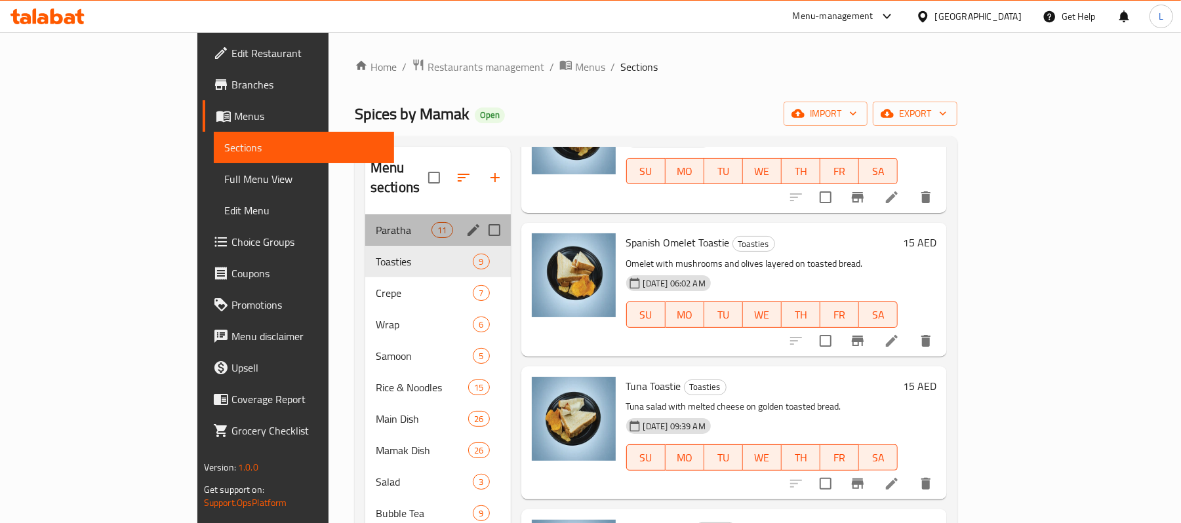
click at [365, 214] on div "Paratha 11" at bounding box center [438, 229] width 146 height 31
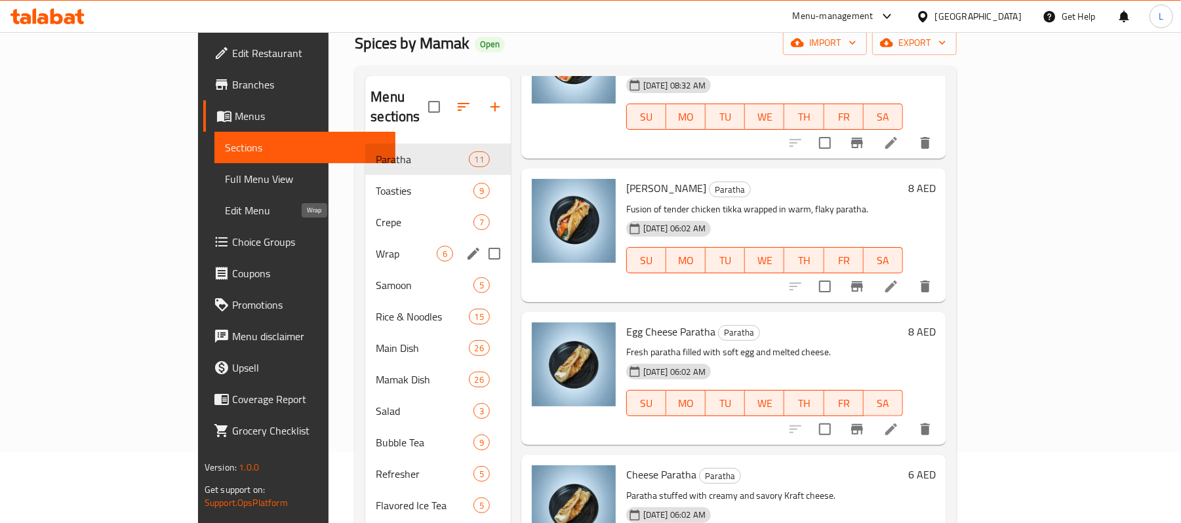
scroll to position [281, 0]
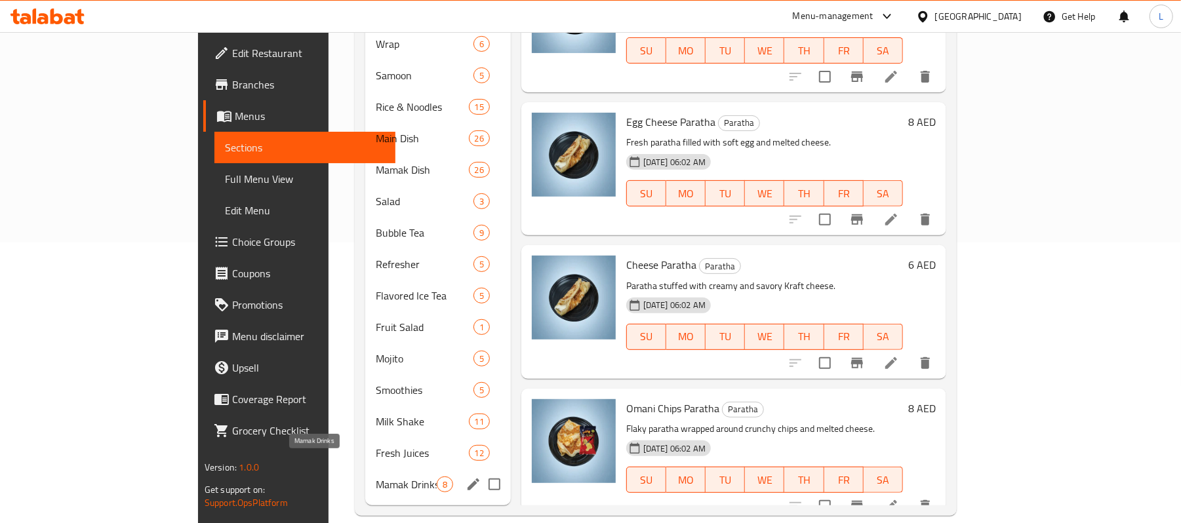
drag, startPoint x: 317, startPoint y: 468, endPoint x: 304, endPoint y: 418, distance: 51.5
click at [376, 477] on span "Mamak Drinks" at bounding box center [406, 485] width 60 height 16
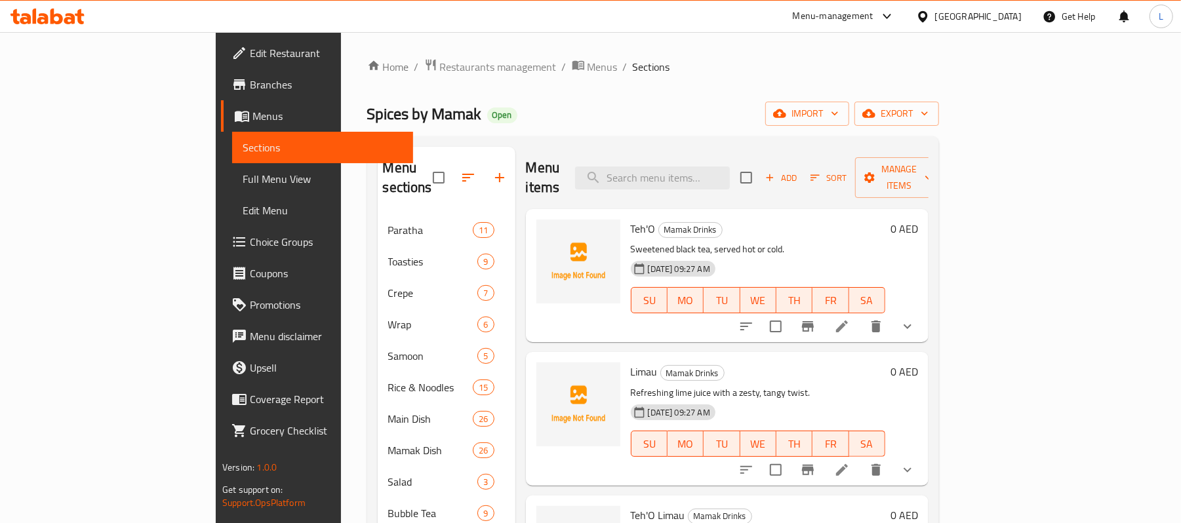
click at [631, 362] on span "Limau" at bounding box center [644, 372] width 27 height 20
copy h6 "Limau"
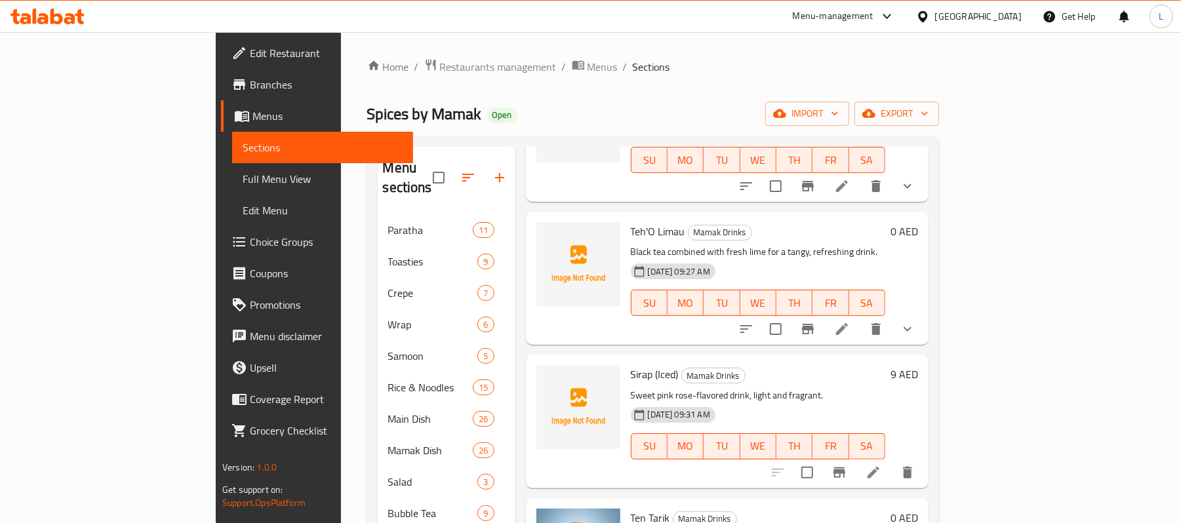
scroll to position [350, 0]
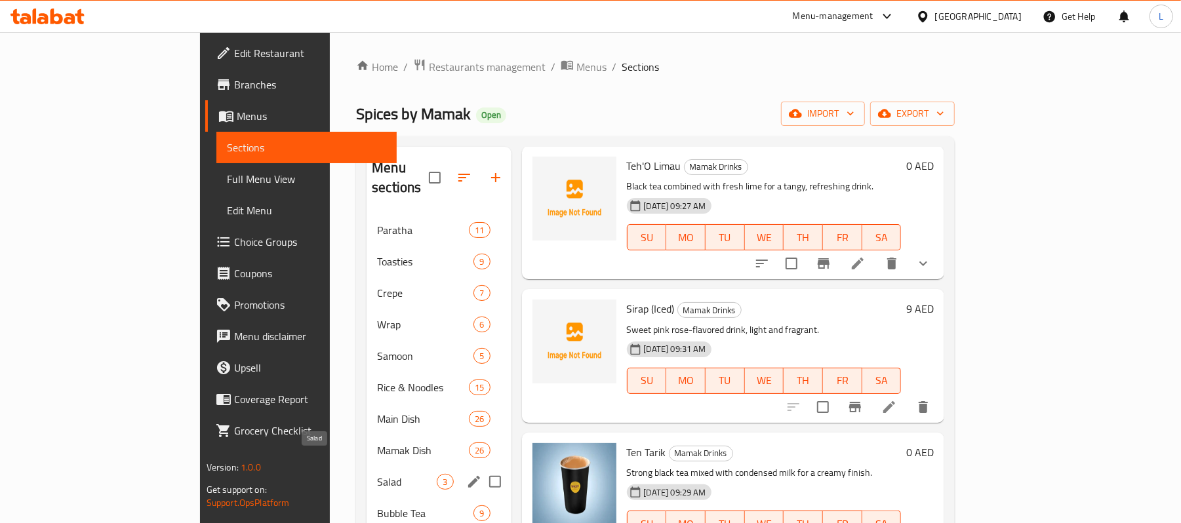
click at [377, 474] on span "Salad" at bounding box center [407, 482] width 60 height 16
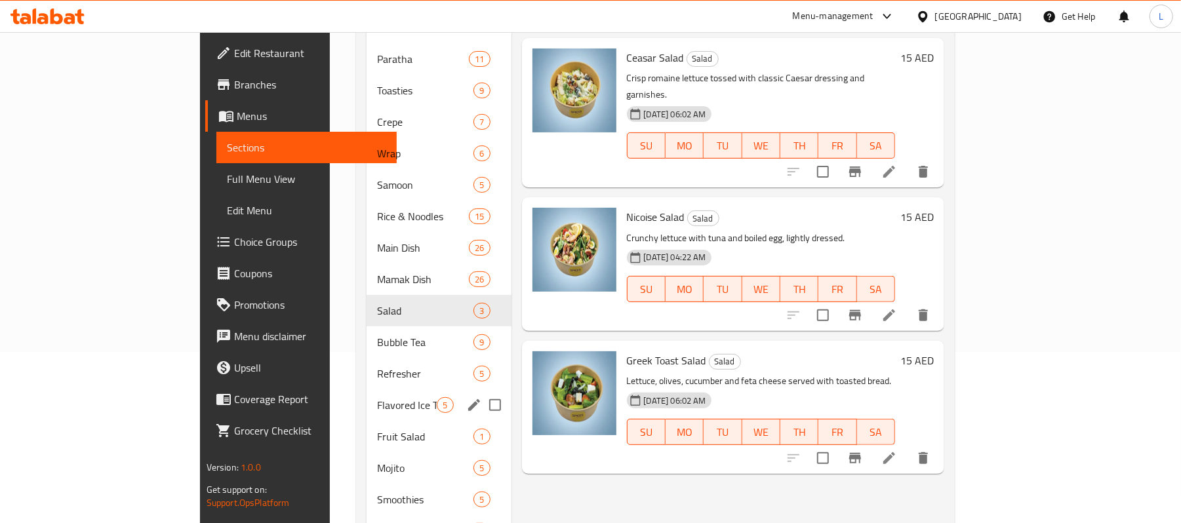
scroll to position [281, 0]
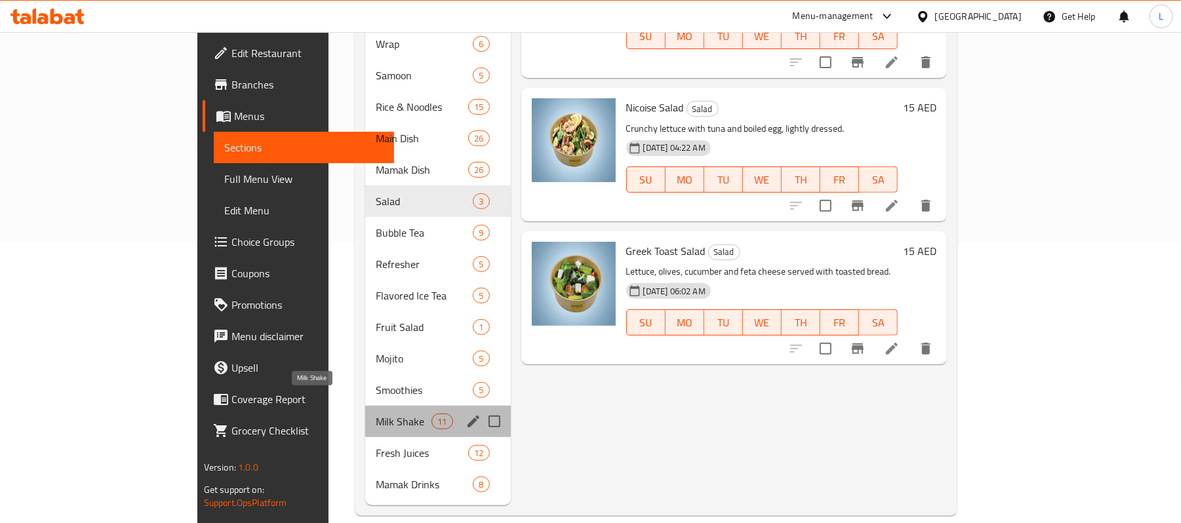
click at [376, 414] on span "Milk Shake" at bounding box center [404, 422] width 56 height 16
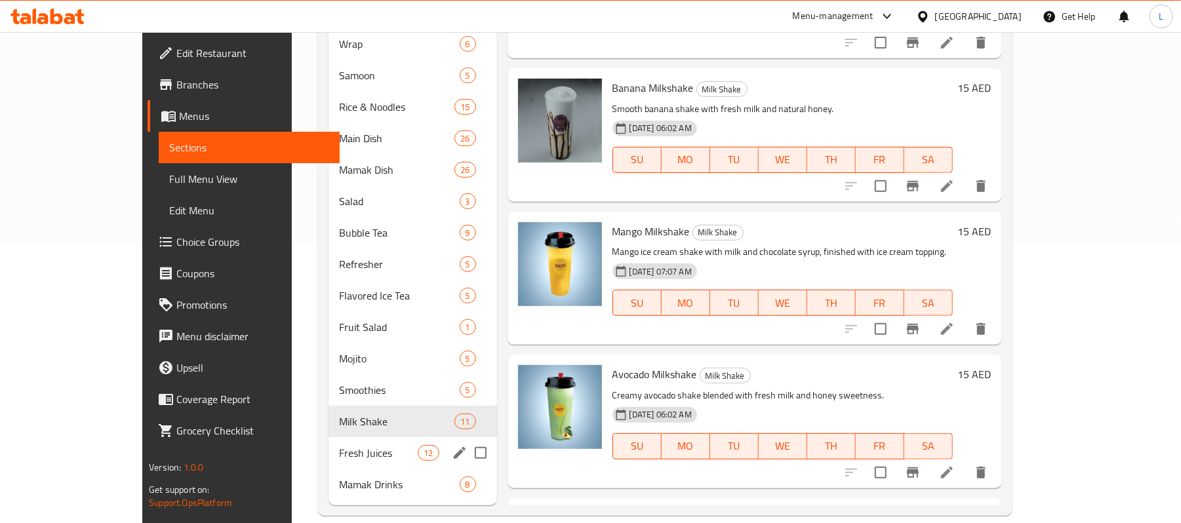
click at [329, 445] on div "Fresh Juices 12" at bounding box center [413, 452] width 169 height 31
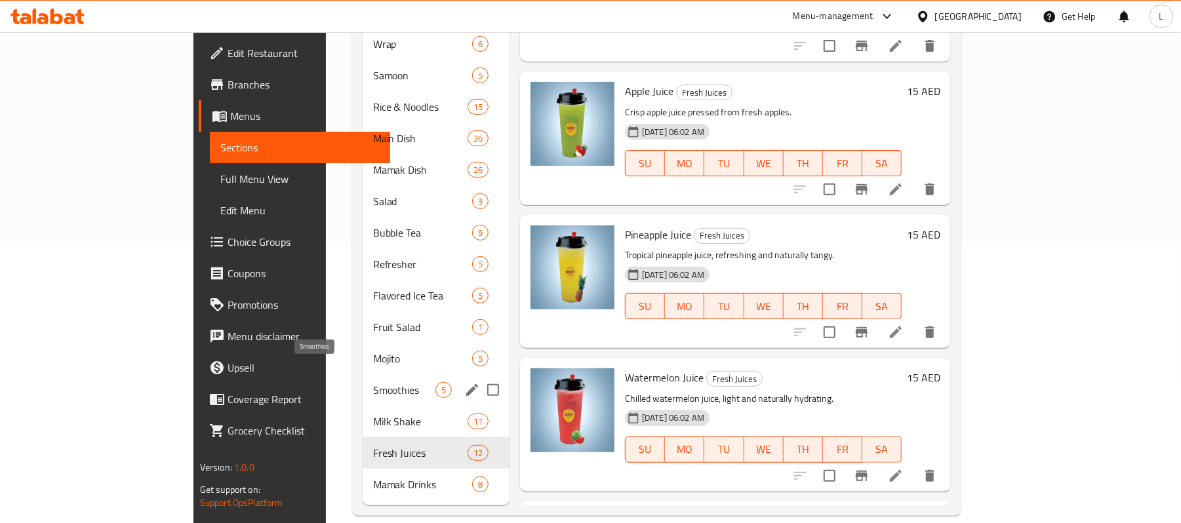
drag, startPoint x: 303, startPoint y: 373, endPoint x: 392, endPoint y: 353, distance: 91.5
click at [373, 382] on span "Smoothies" at bounding box center [404, 390] width 62 height 16
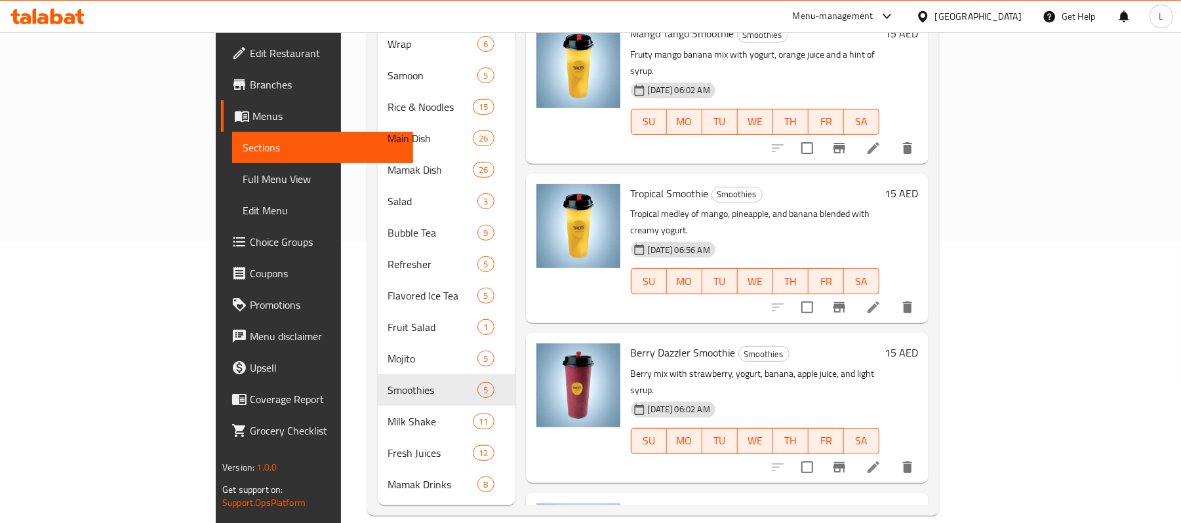
scroll to position [129, 0]
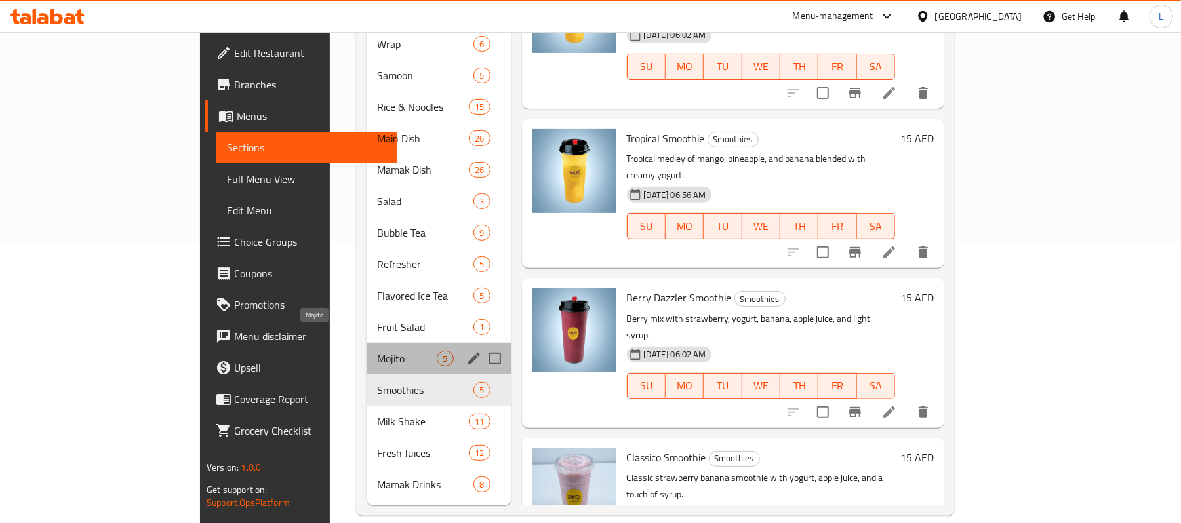
click at [377, 351] on span "Mojito" at bounding box center [407, 359] width 60 height 16
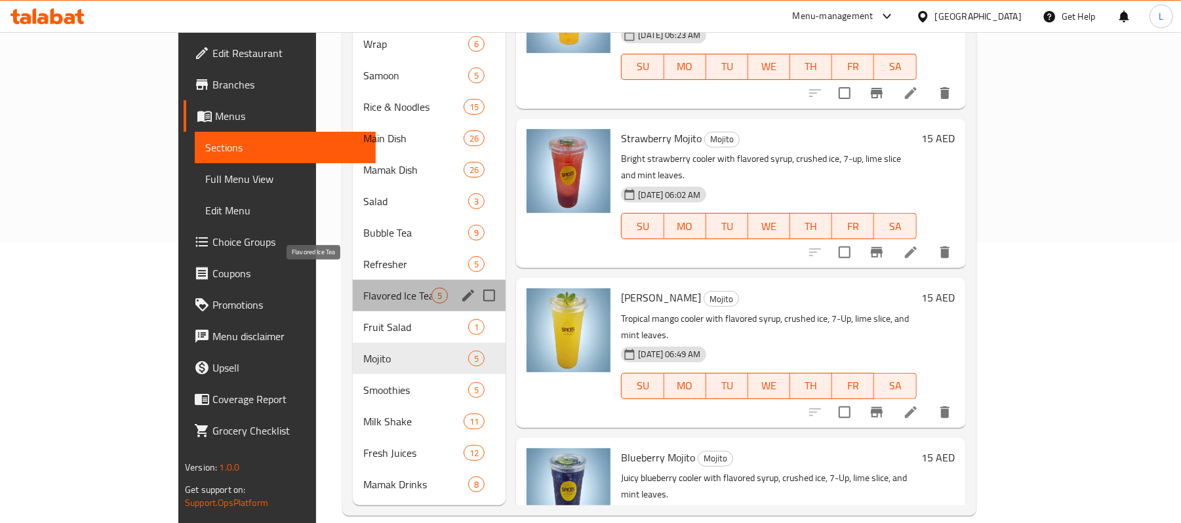
click at [363, 288] on span "Flavored Ice Tea" at bounding box center [397, 296] width 69 height 16
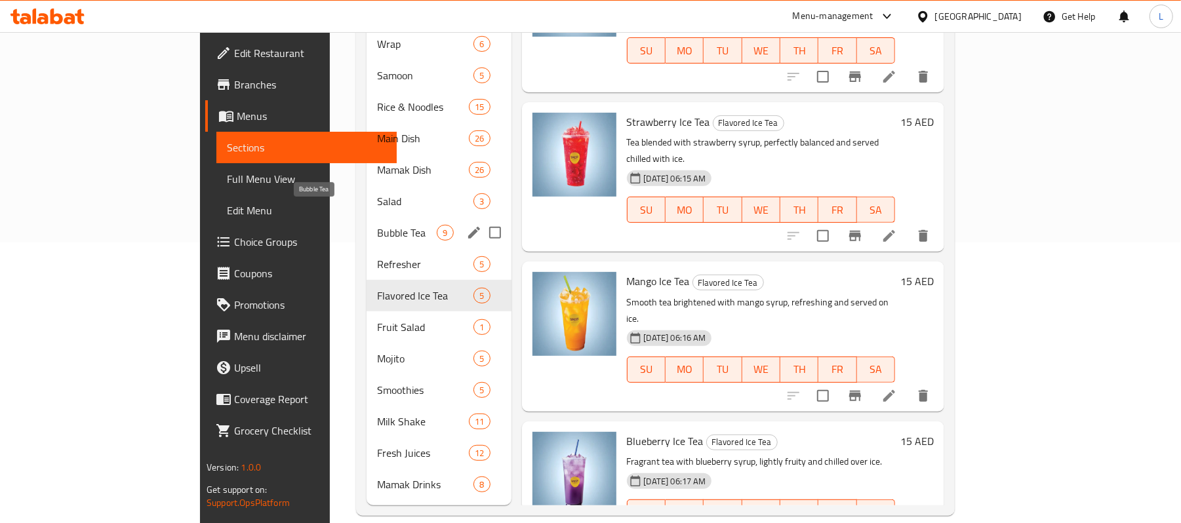
click at [377, 225] on span "Bubble Tea" at bounding box center [407, 233] width 60 height 16
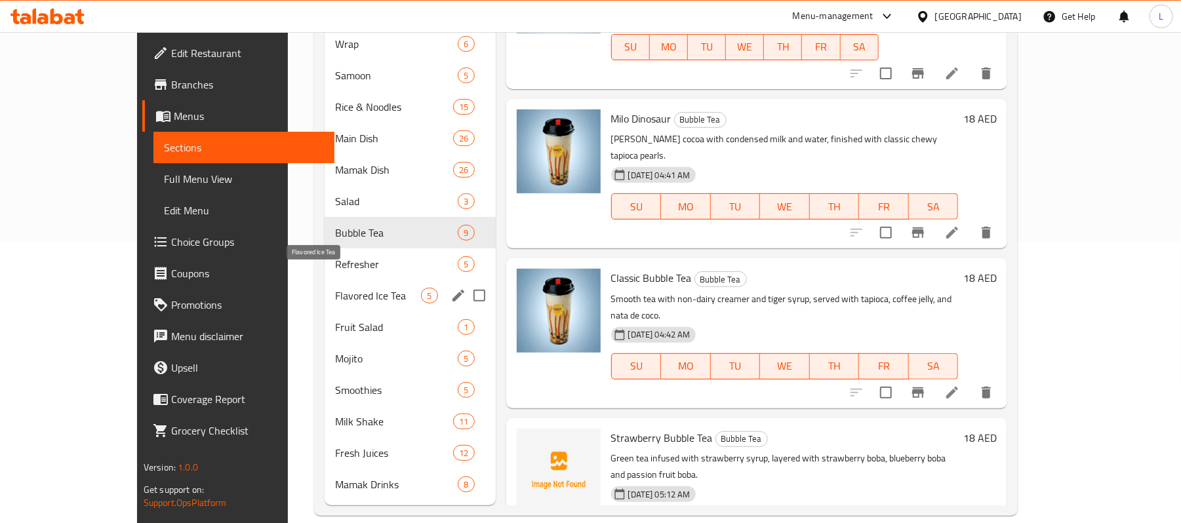
drag, startPoint x: 282, startPoint y: 181, endPoint x: 407, endPoint y: 336, distance: 199.6
click at [331, 292] on div "Paratha 11 Toasties 9 Crepe 7 Wrap 6 Samoon 5 Rice & Noodles 15 Main Dish 26 Ma…" at bounding box center [410, 217] width 171 height 567
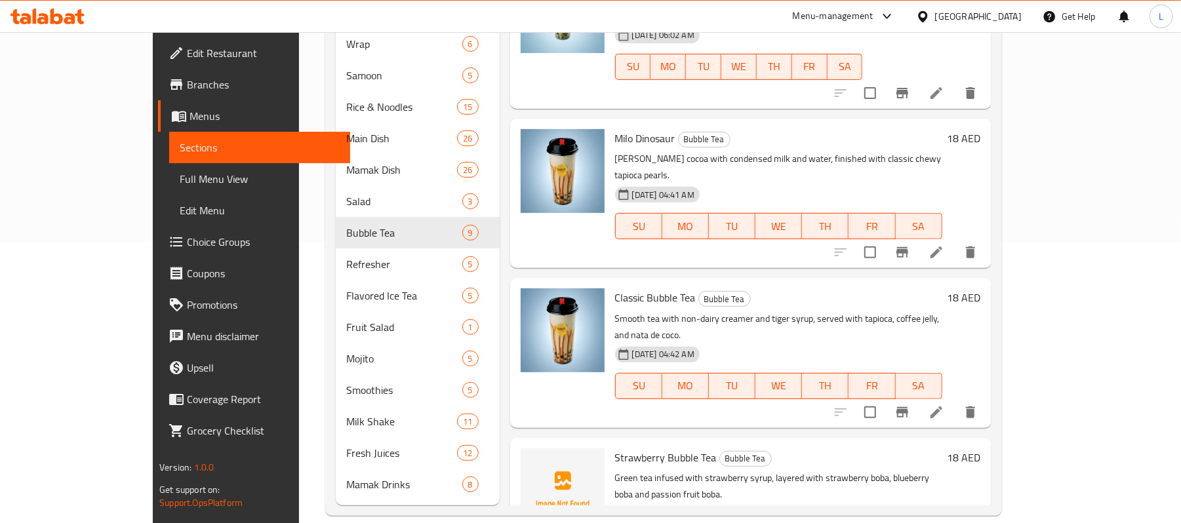
click at [615, 448] on span "Strawberry Bubble Tea" at bounding box center [666, 458] width 102 height 20
copy h6 "Strawberry Bubble Tea"
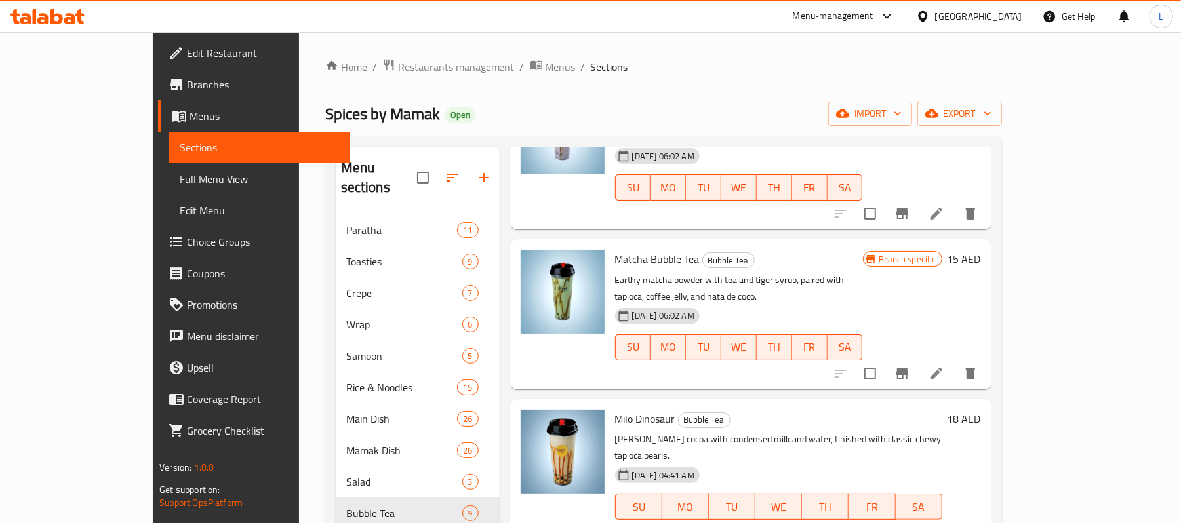
click at [373, 55] on div "Home / Restaurants management / Menus / Sections Spices by Mamak Open import ex…" at bounding box center [663, 427] width 729 height 791
click at [398, 63] on span "Restaurants management" at bounding box center [456, 67] width 117 height 16
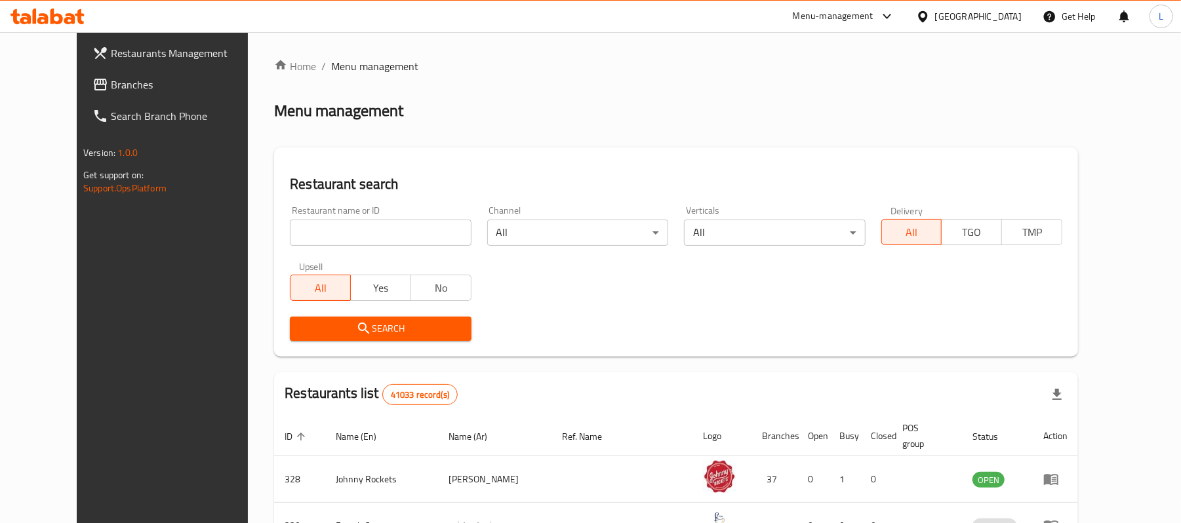
click at [1011, 10] on div "United Arab Emirates" at bounding box center [978, 16] width 87 height 14
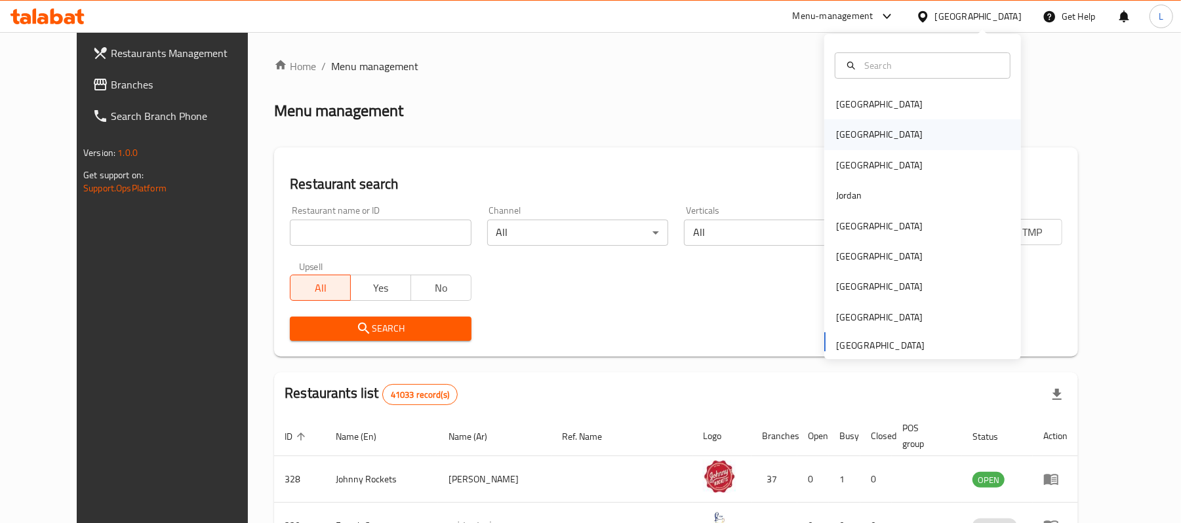
click at [859, 132] on div "[GEOGRAPHIC_DATA]" at bounding box center [922, 134] width 197 height 30
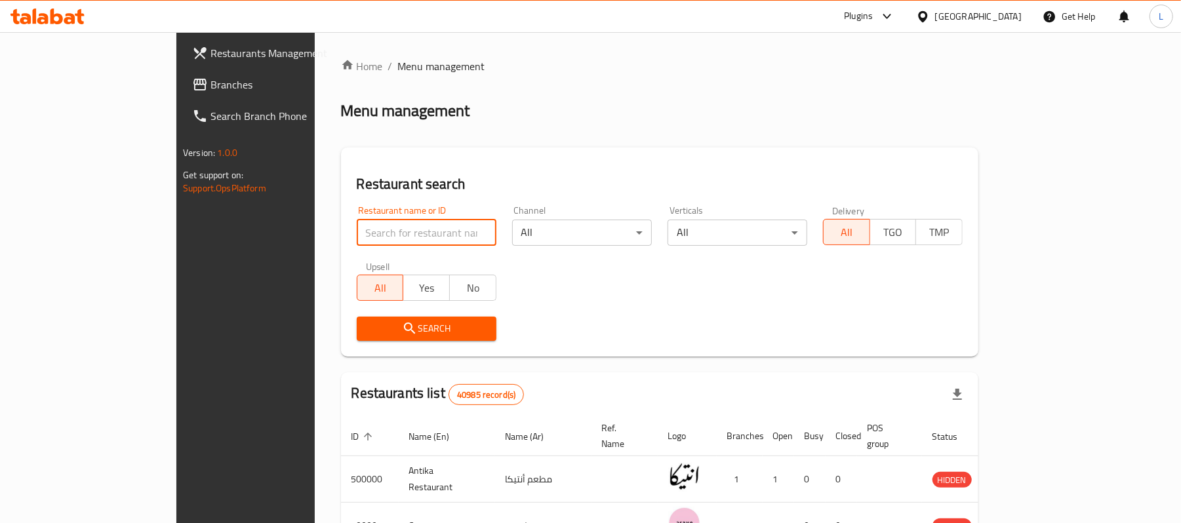
click at [357, 233] on input "search" at bounding box center [427, 233] width 140 height 26
paste input "703998"
type input "703998"
click button "Search" at bounding box center [427, 329] width 140 height 24
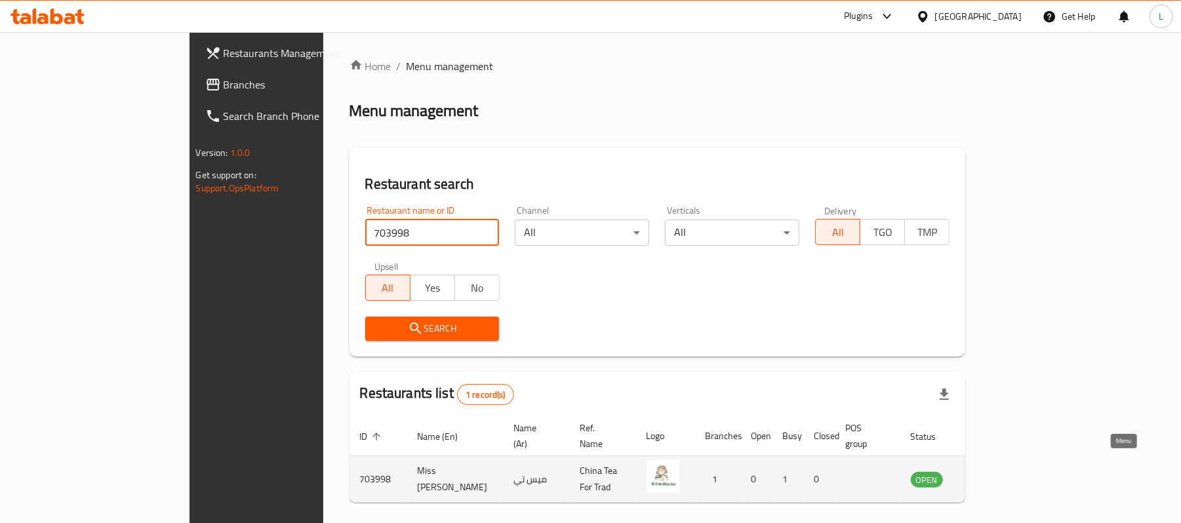
click at [995, 475] on icon "enhanced table" at bounding box center [988, 480] width 14 height 11
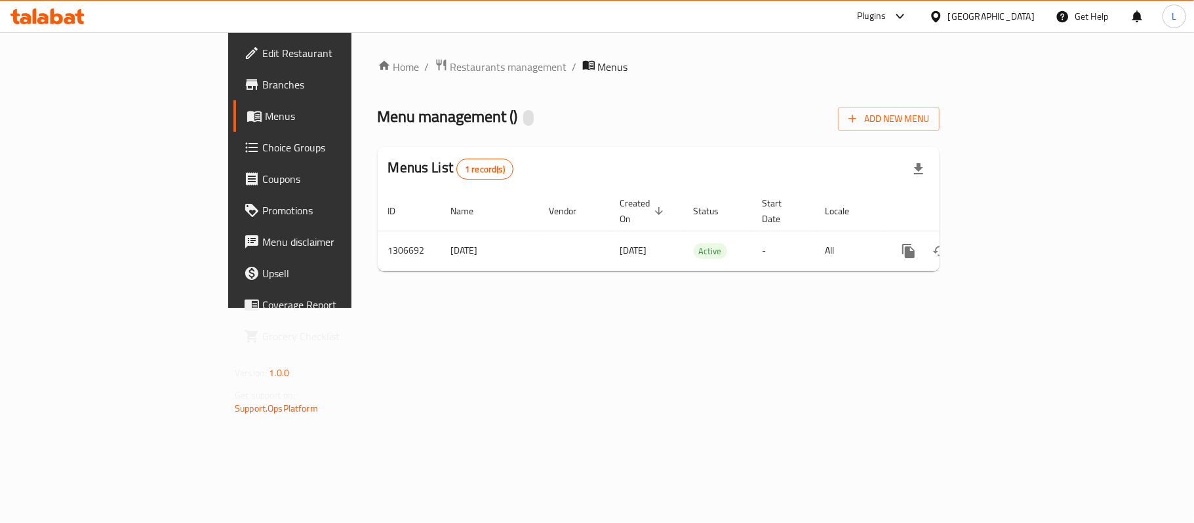
click at [262, 51] on span "Edit Restaurant" at bounding box center [339, 53] width 155 height 16
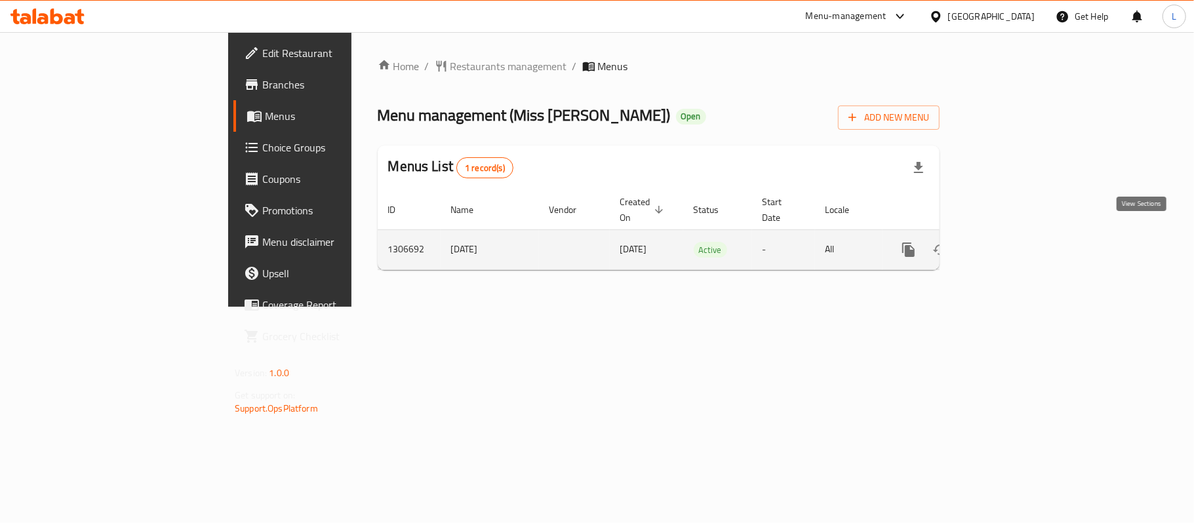
click at [1009, 244] on icon "enhanced table" at bounding box center [1004, 250] width 12 height 12
